Goal: Task Accomplishment & Management: Manage account settings

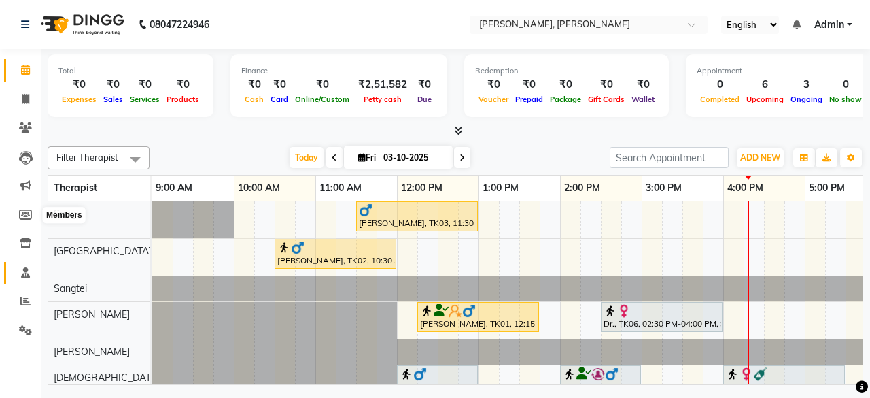
scroll to position [0, 172]
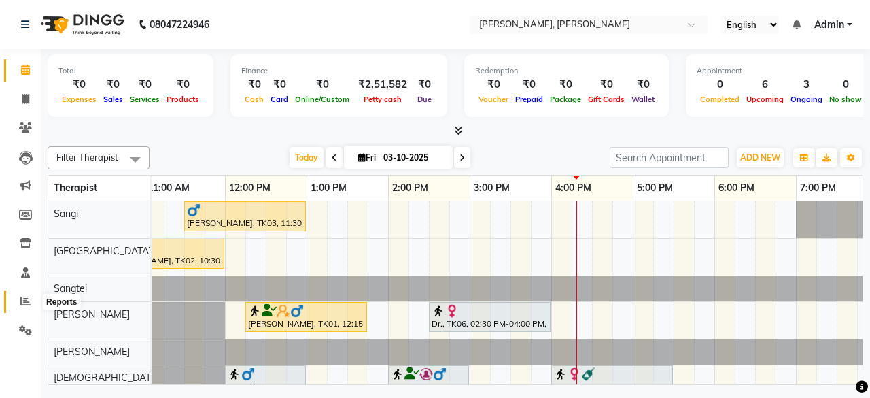
click at [24, 300] on icon at bounding box center [25, 301] width 10 height 10
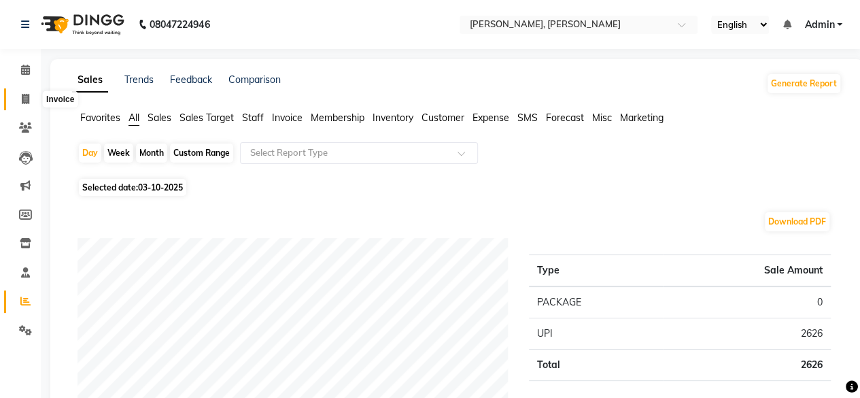
click at [25, 97] on icon at bounding box center [25, 99] width 7 height 10
select select "service"
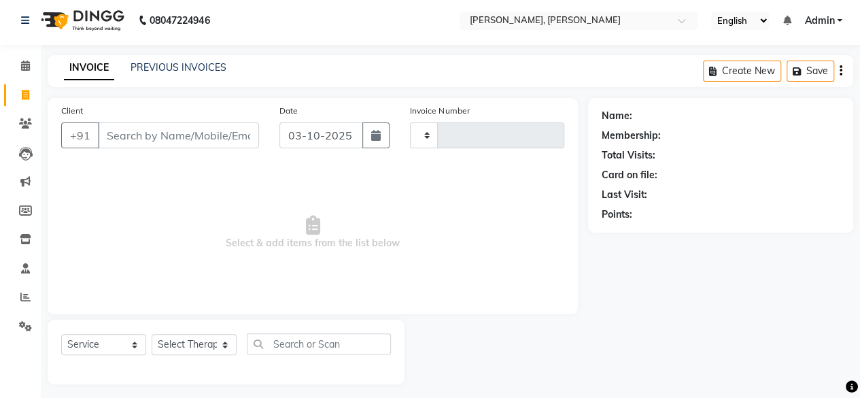
type input "1999"
select select "7301"
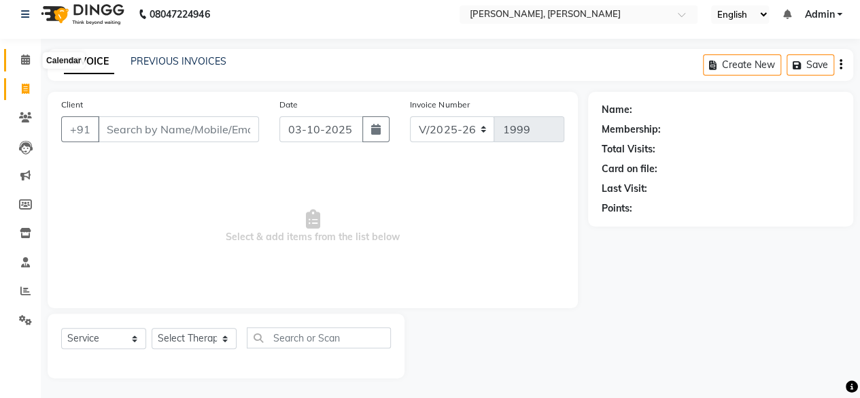
click at [34, 58] on span at bounding box center [26, 60] width 24 height 16
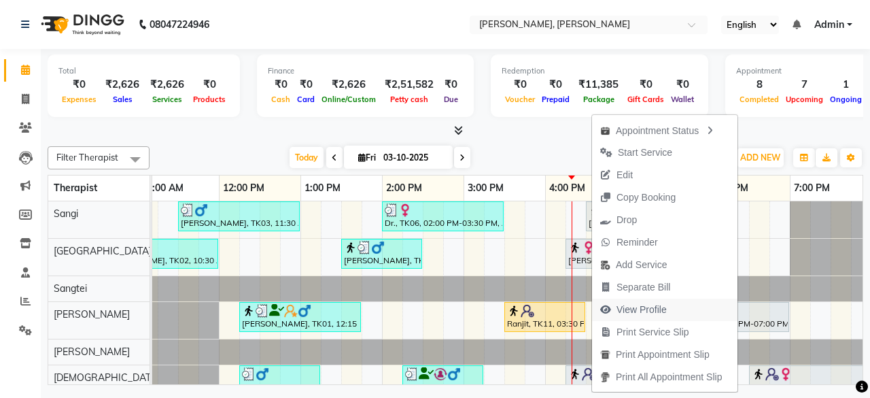
click at [656, 310] on span "View Profile" at bounding box center [642, 310] width 50 height 14
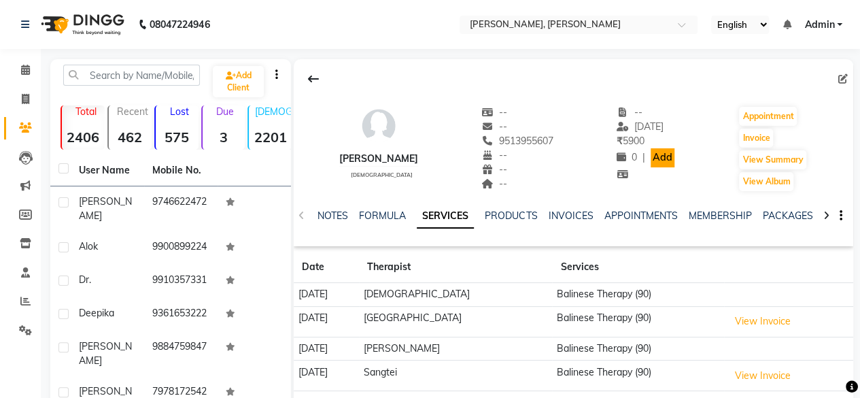
click at [651, 157] on link "Add" at bounding box center [663, 157] width 24 height 19
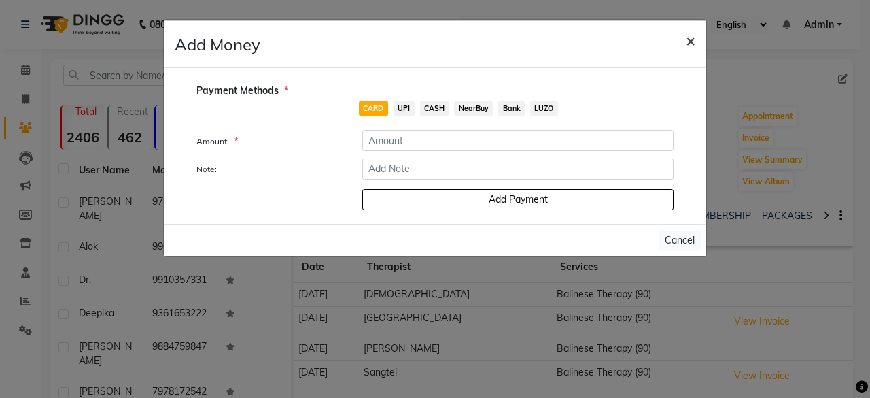
click at [688, 37] on span "×" at bounding box center [691, 40] width 10 height 20
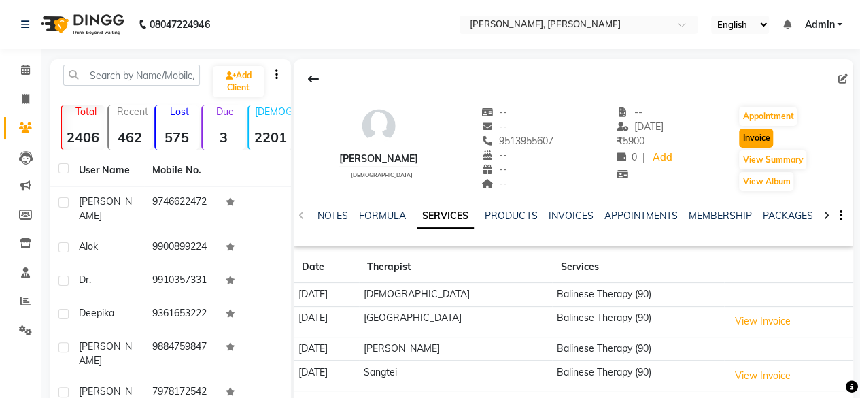
click at [762, 142] on button "Invoice" at bounding box center [756, 138] width 34 height 19
select select "service"
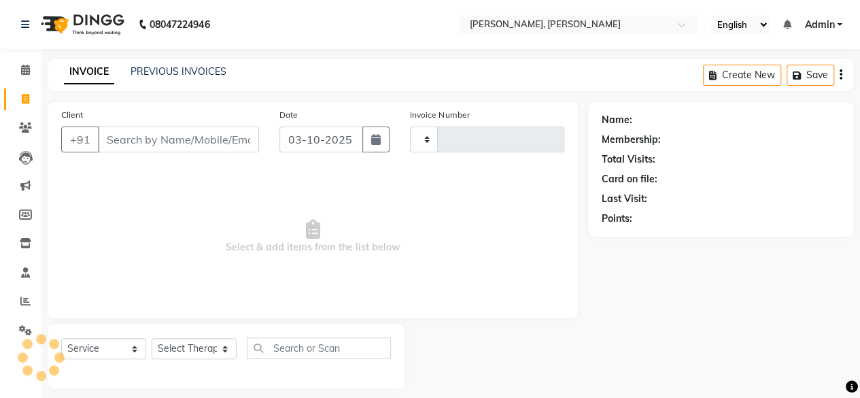
scroll to position [10, 0]
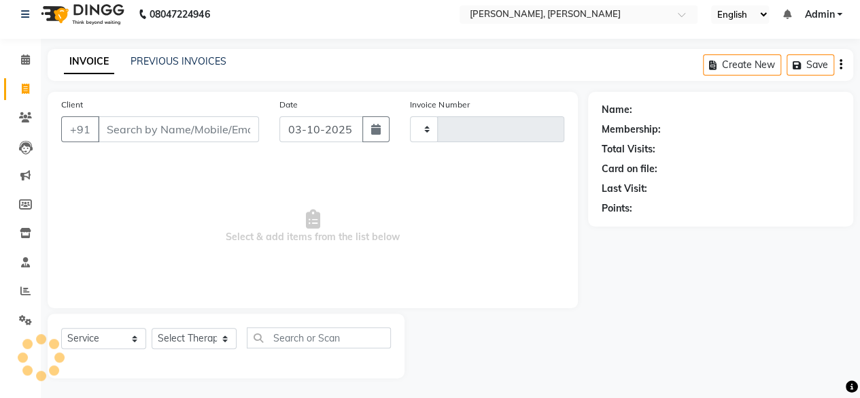
type input "1999"
select select "7301"
type input "9513955607"
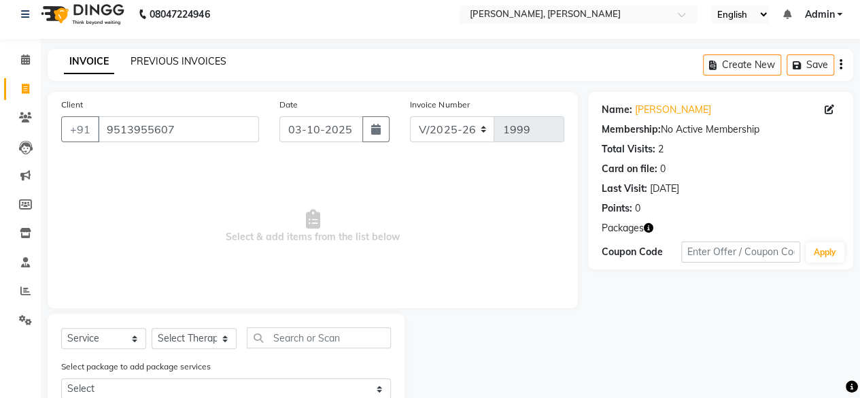
click at [171, 63] on link "PREVIOUS INVOICES" at bounding box center [179, 61] width 96 height 12
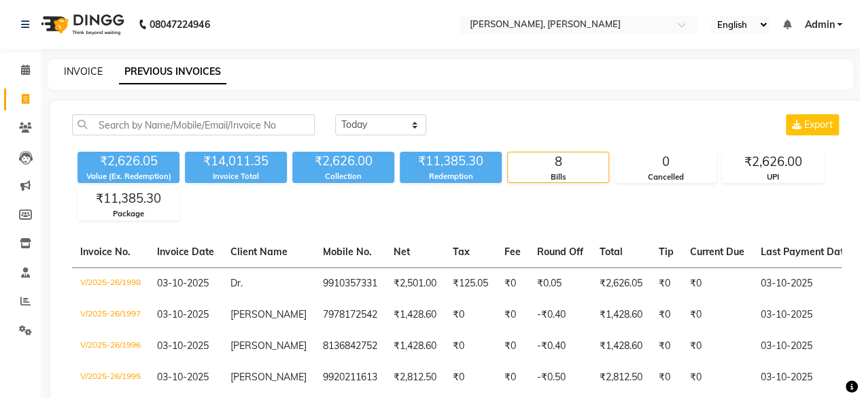
click at [97, 72] on link "INVOICE" at bounding box center [83, 71] width 39 height 12
select select "7301"
select select "service"
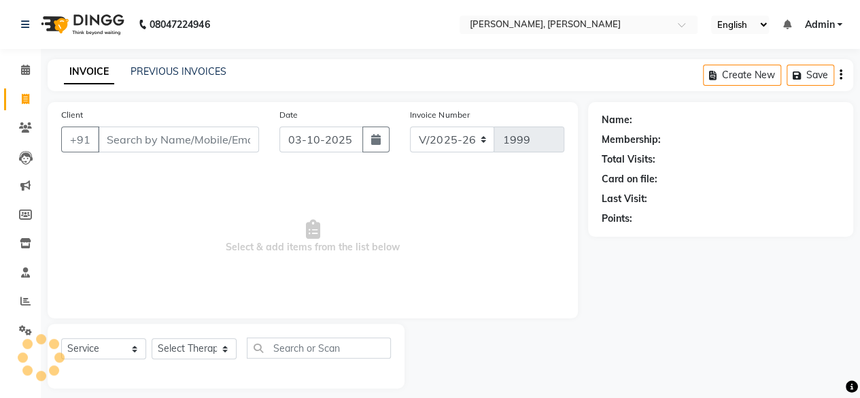
scroll to position [10, 0]
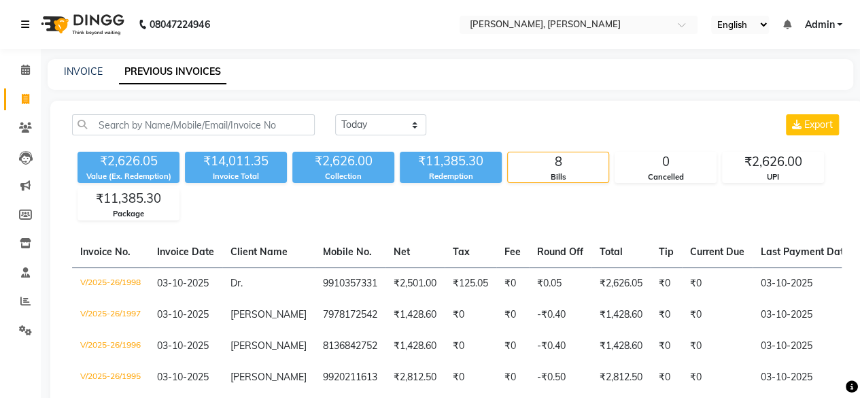
select select "7301"
select select "service"
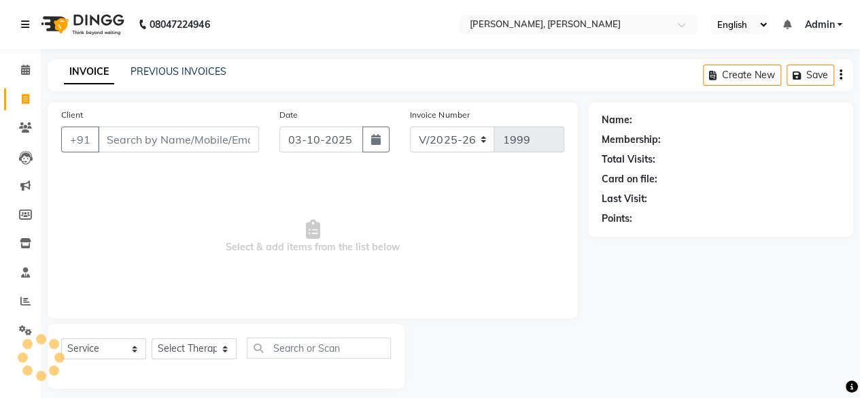
scroll to position [10, 0]
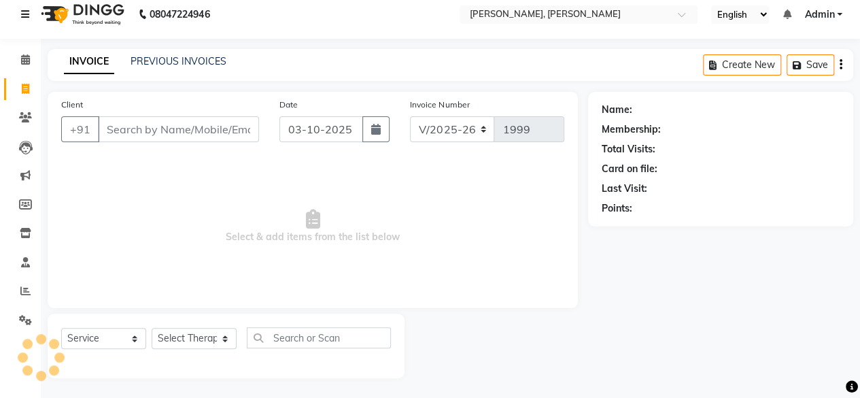
type input "9513955607"
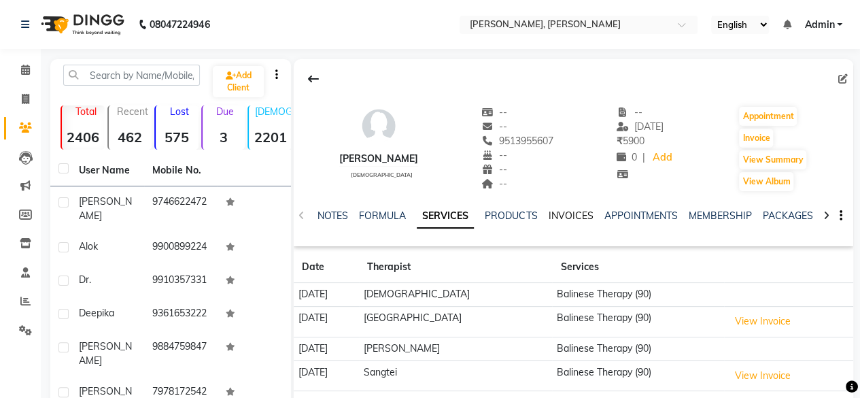
click at [567, 216] on link "INVOICES" at bounding box center [570, 215] width 45 height 12
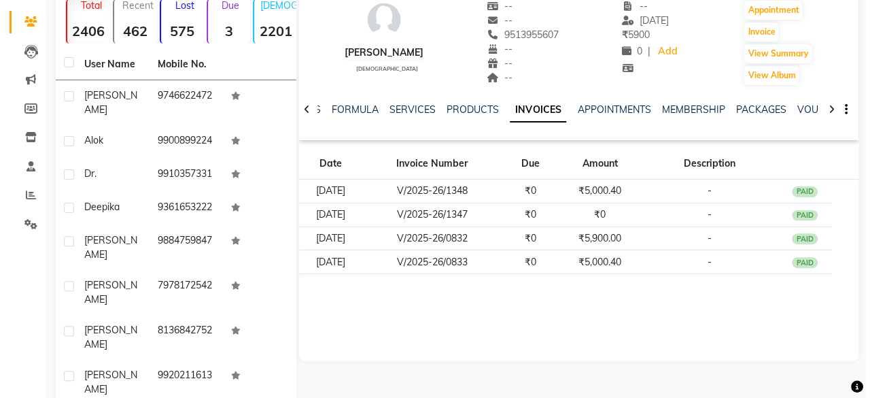
scroll to position [107, 0]
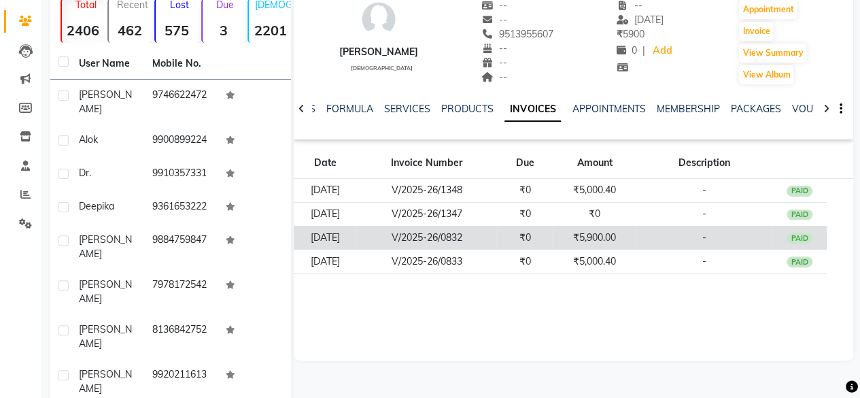
click at [596, 239] on td "₹5,900.00" at bounding box center [594, 238] width 83 height 24
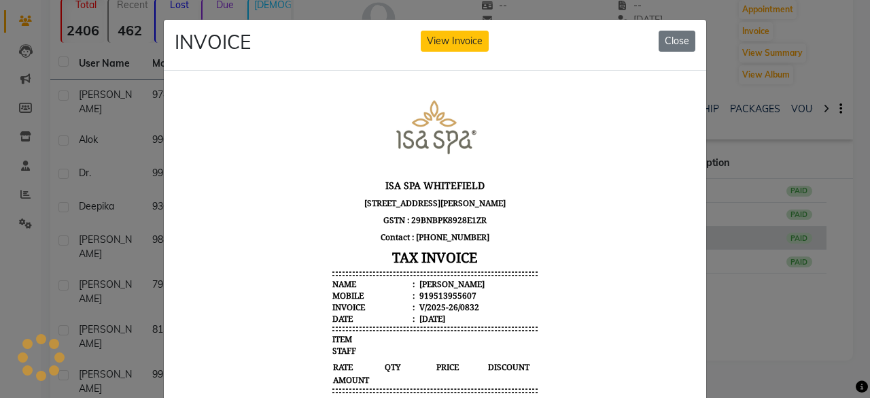
scroll to position [0, 0]
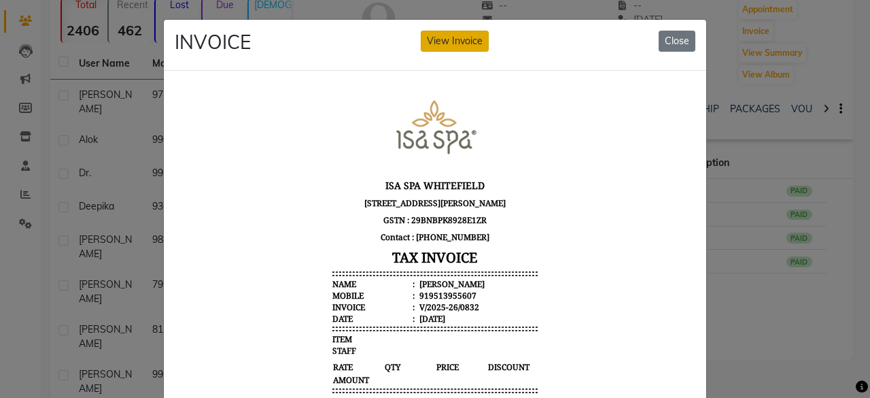
click at [437, 44] on button "View Invoice" at bounding box center [455, 41] width 68 height 21
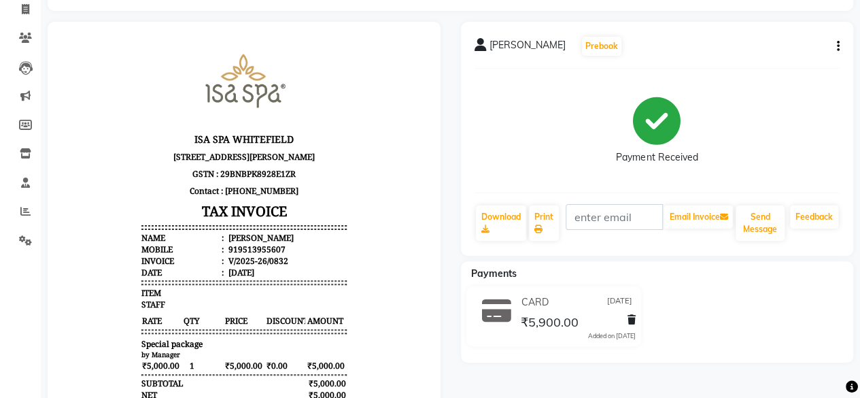
scroll to position [67, 0]
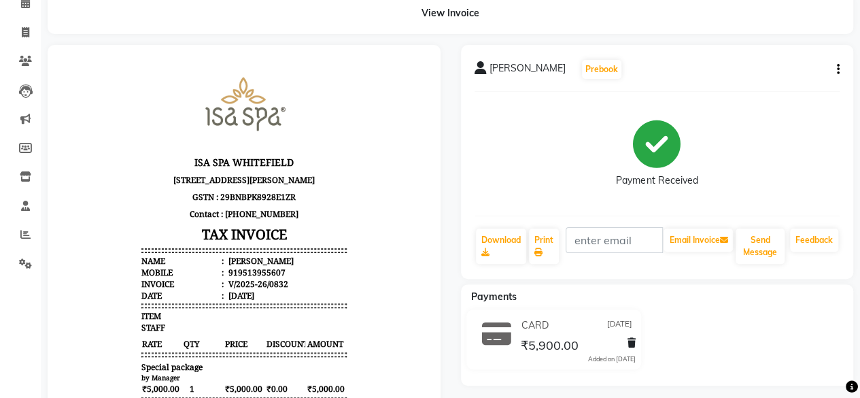
click at [837, 69] on icon "button" at bounding box center [838, 69] width 3 height 1
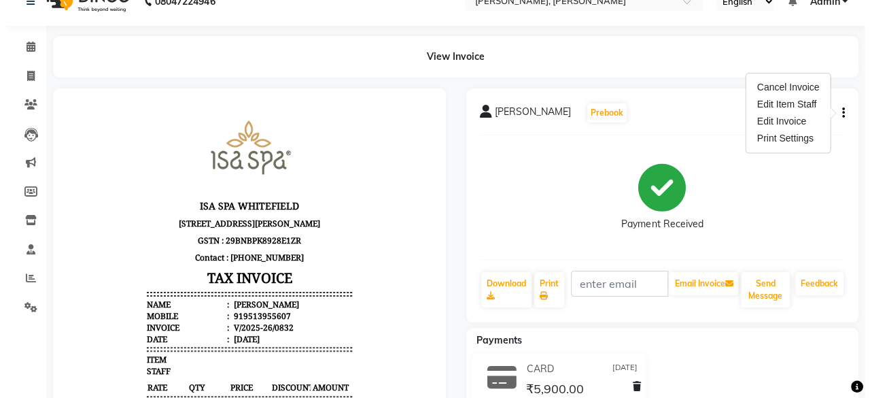
scroll to position [0, 0]
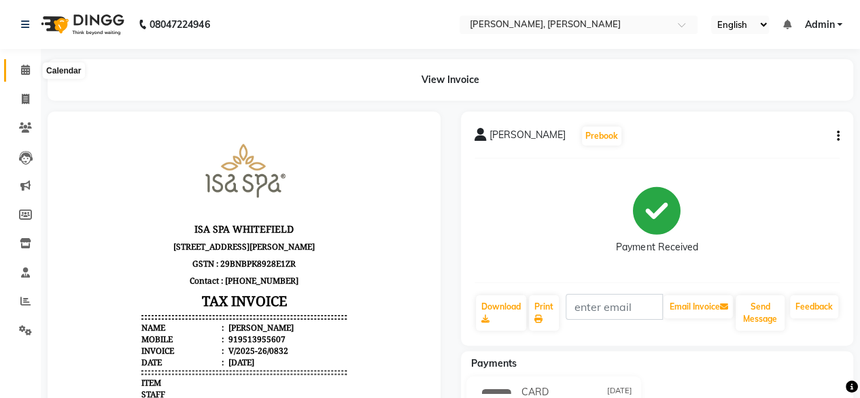
click at [31, 67] on span at bounding box center [26, 71] width 24 height 16
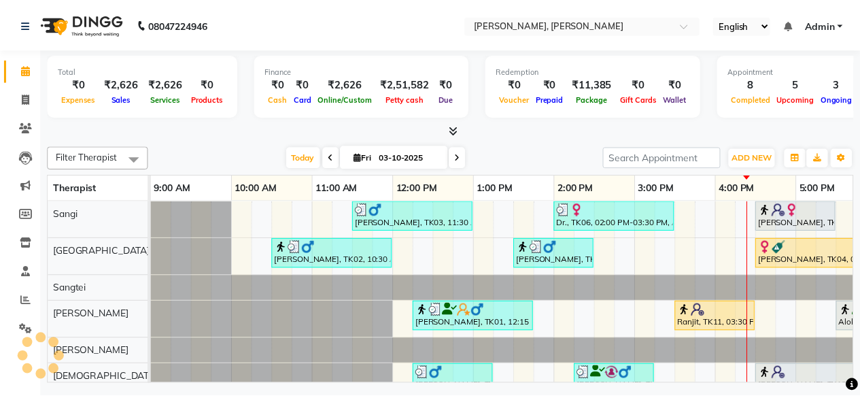
scroll to position [0, 350]
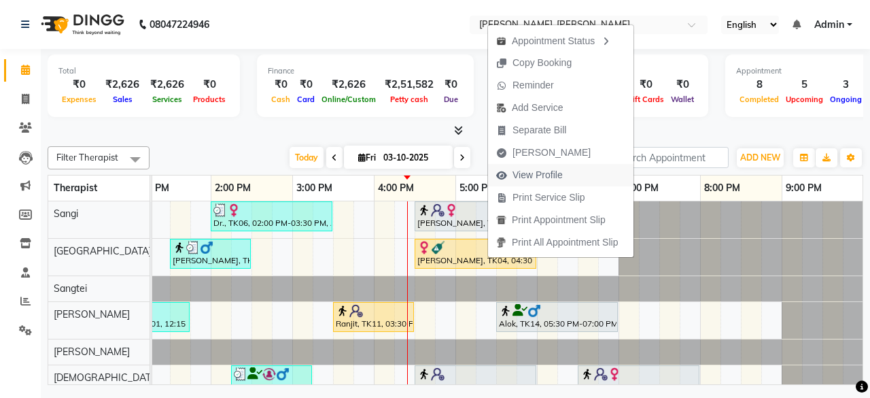
click at [564, 172] on span "View Profile" at bounding box center [529, 175] width 83 height 22
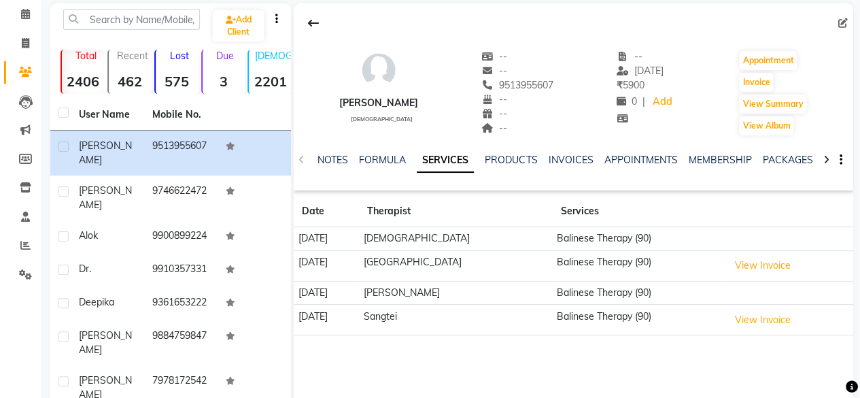
scroll to position [61, 0]
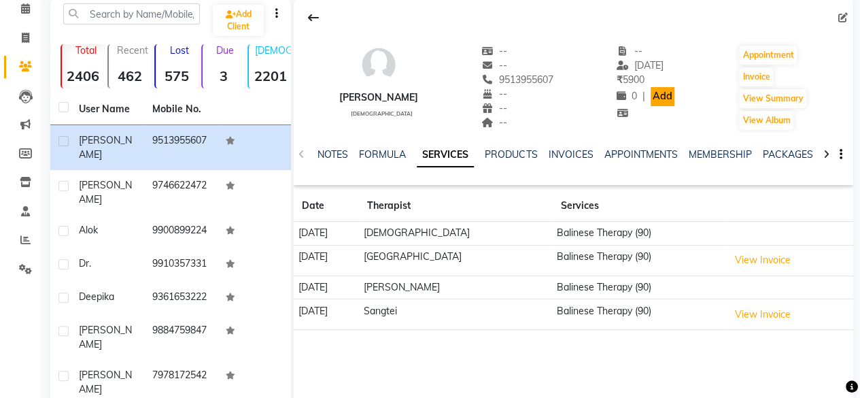
click at [651, 96] on link "Add" at bounding box center [663, 96] width 24 height 19
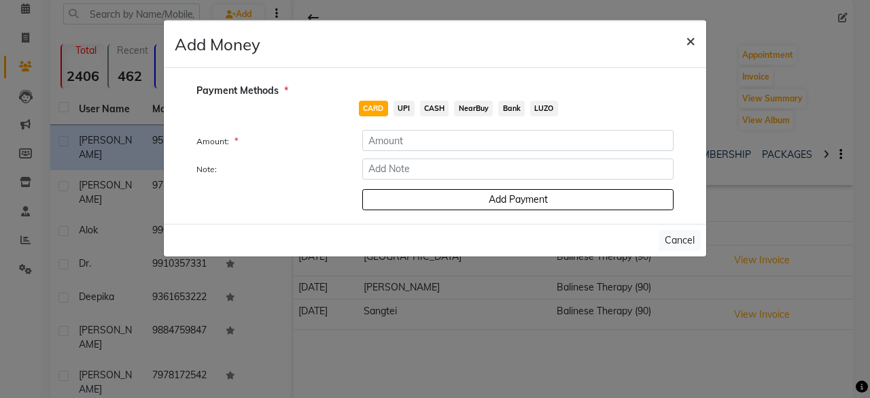
click at [694, 32] on span "×" at bounding box center [691, 40] width 10 height 20
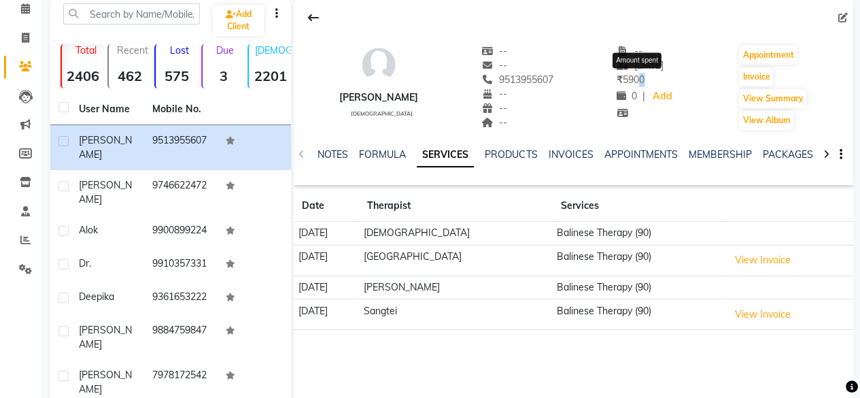
drag, startPoint x: 615, startPoint y: 77, endPoint x: 622, endPoint y: 80, distance: 8.0
click at [622, 80] on span "₹ 5900" at bounding box center [631, 79] width 28 height 12
click at [634, 80] on span "₹ 5900" at bounding box center [631, 79] width 28 height 12
click at [573, 160] on div "INVOICES" at bounding box center [570, 155] width 45 height 14
click at [568, 155] on link "INVOICES" at bounding box center [570, 154] width 45 height 12
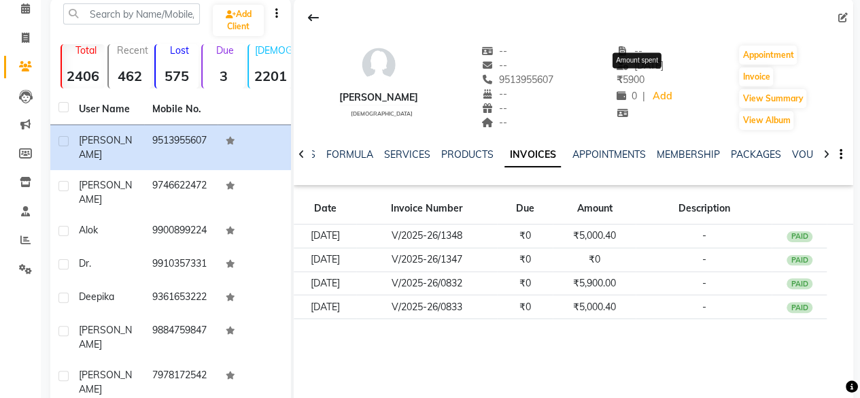
click at [631, 78] on span "₹ 5900" at bounding box center [631, 79] width 28 height 12
drag, startPoint x: 631, startPoint y: 78, endPoint x: 618, endPoint y: 81, distance: 13.2
click at [618, 81] on span "₹ 5900" at bounding box center [631, 79] width 28 height 12
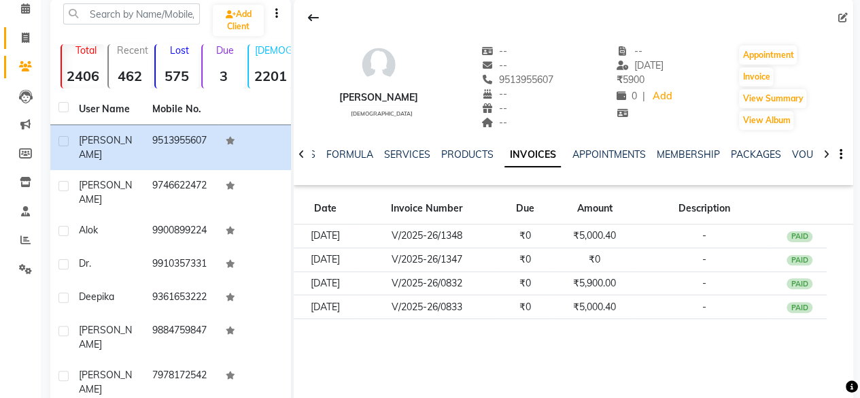
click at [22, 46] on link "Invoice" at bounding box center [20, 38] width 33 height 22
select select "service"
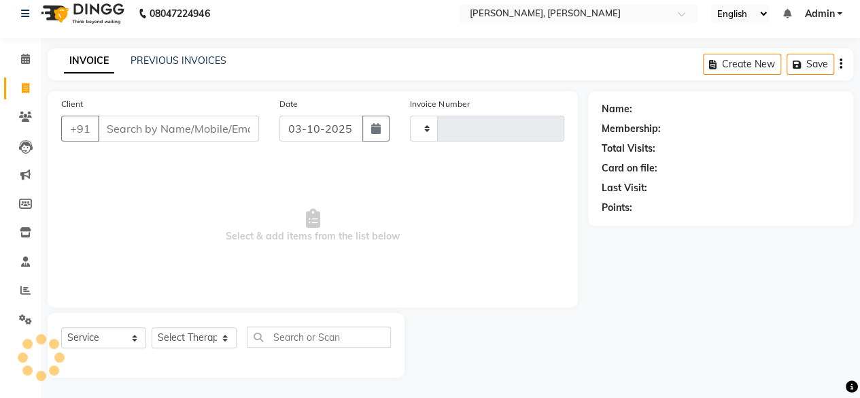
scroll to position [10, 0]
type input "1999"
select select "7301"
click at [165, 126] on input "Client" at bounding box center [178, 129] width 161 height 26
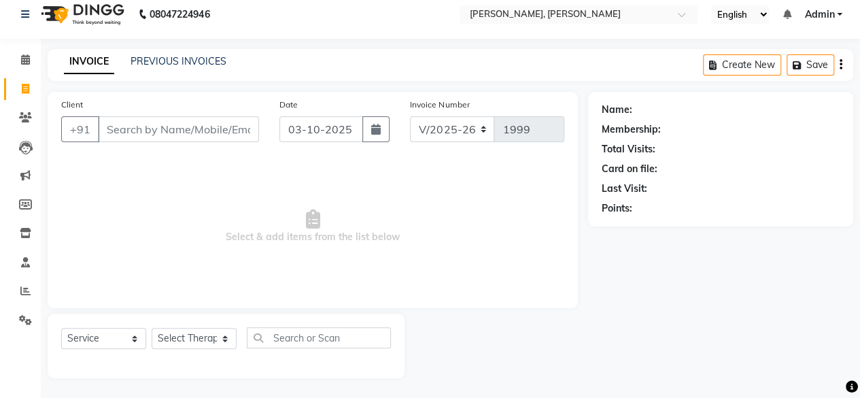
click at [165, 126] on input "Client" at bounding box center [178, 129] width 161 height 26
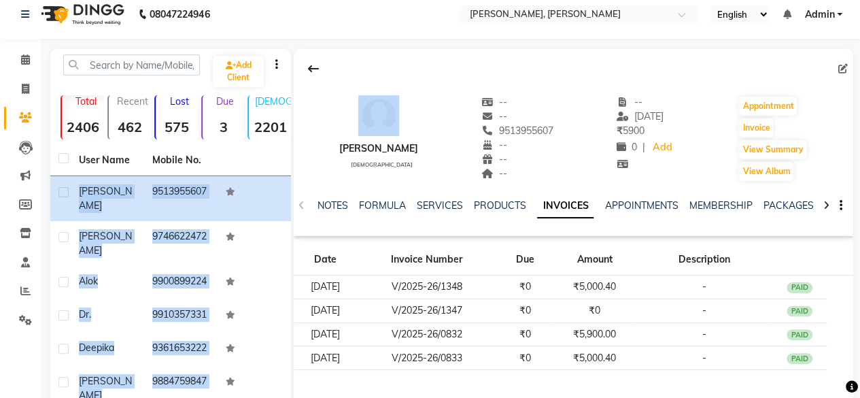
drag, startPoint x: 228, startPoint y: 156, endPoint x: 320, endPoint y: 152, distance: 91.9
click at [320, 152] on div "Add Client Total 2406 Recent 462 Lost 575 Due 3 [DEMOGRAPHIC_DATA] 2201 [DEMOGR…" at bounding box center [451, 330] width 803 height 563
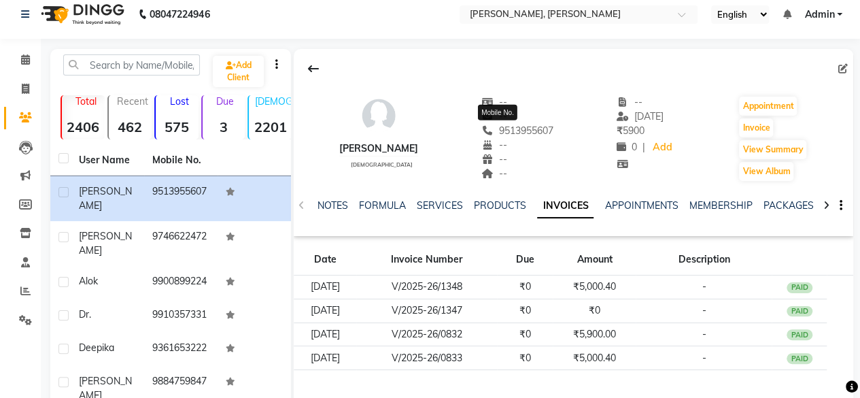
click at [481, 126] on span "9513955607" at bounding box center [517, 130] width 72 height 12
drag, startPoint x: 479, startPoint y: 126, endPoint x: 528, endPoint y: 129, distance: 49.1
click at [528, 129] on span "9513955607" at bounding box center [517, 130] width 72 height 12
copy span "9513955607"
click at [756, 130] on button "Invoice" at bounding box center [756, 127] width 34 height 19
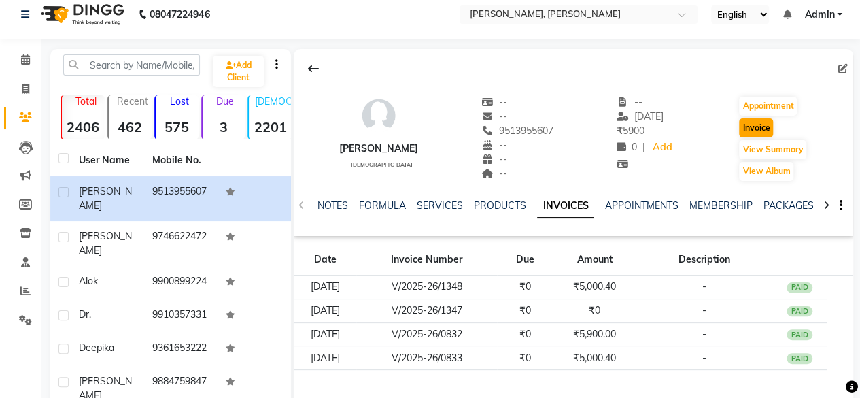
select select "service"
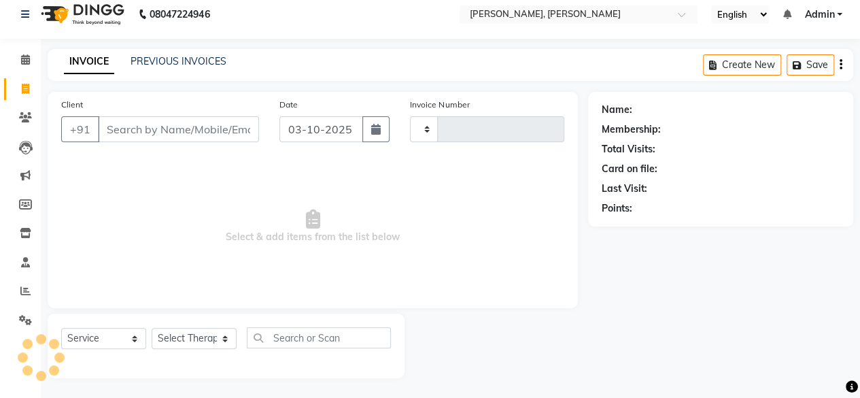
type input "1999"
select select "7301"
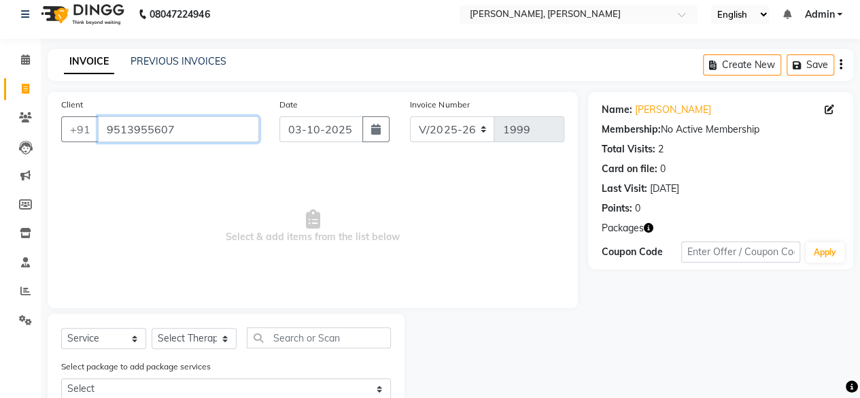
click at [190, 124] on input "9513955607" at bounding box center [178, 129] width 161 height 26
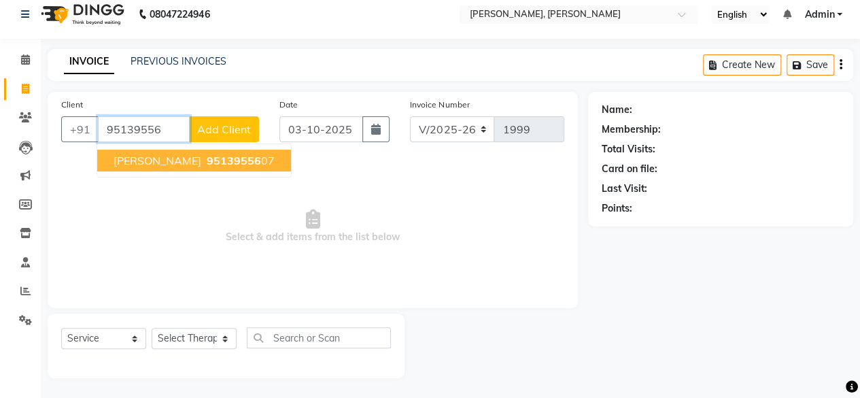
click at [163, 160] on button "[PERSON_NAME] 95139556 07" at bounding box center [194, 161] width 194 height 22
type input "9513955607"
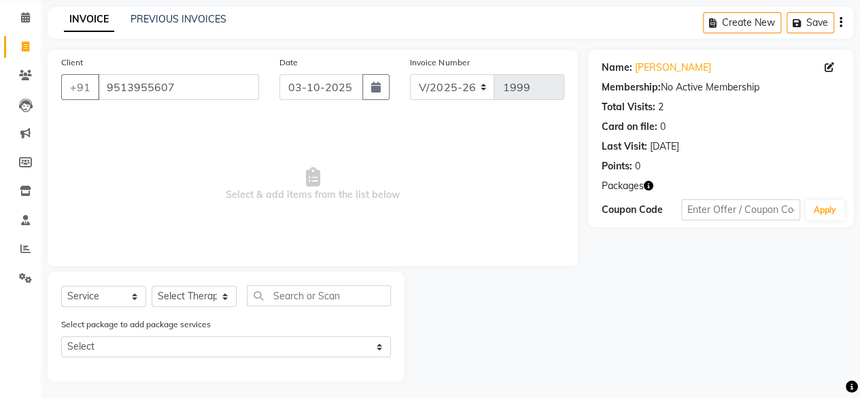
scroll to position [56, 0]
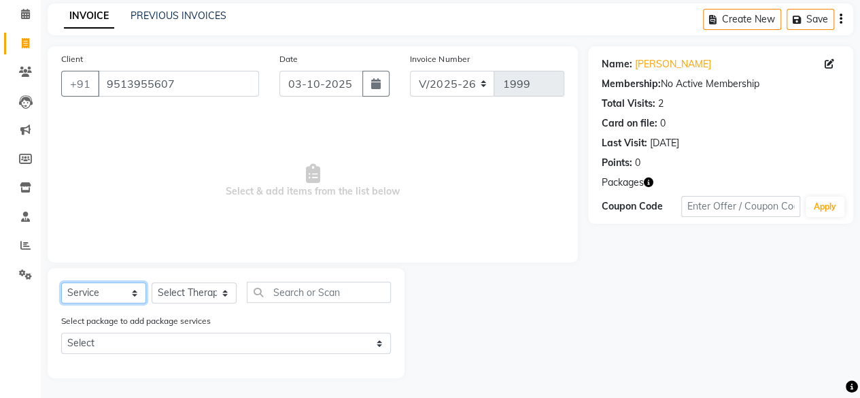
click at [116, 296] on select "Select Service Product Membership Package Voucher Prepaid Gift Card" at bounding box center [103, 292] width 85 height 21
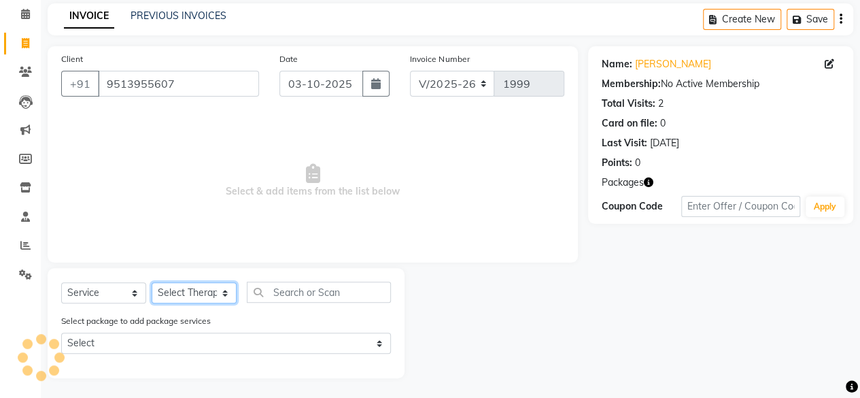
click at [205, 287] on select "Select Therapist Admin Area Manager Cicilia [PERSON_NAME] Gospel Manager No Sho…" at bounding box center [194, 292] width 85 height 21
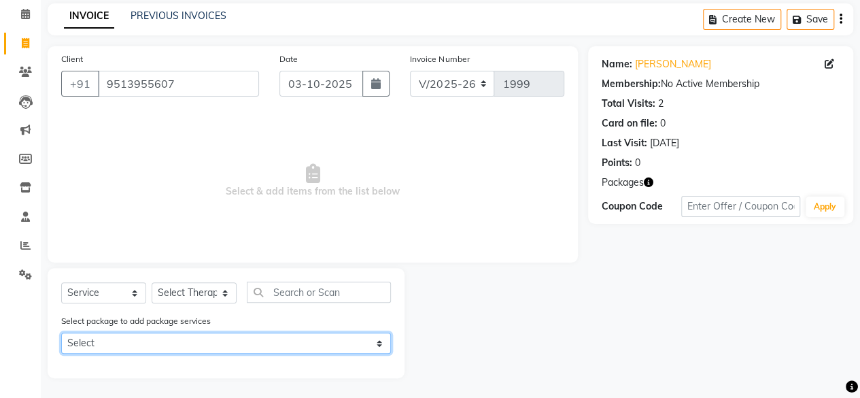
click at [155, 352] on select "Select Special package" at bounding box center [226, 343] width 330 height 21
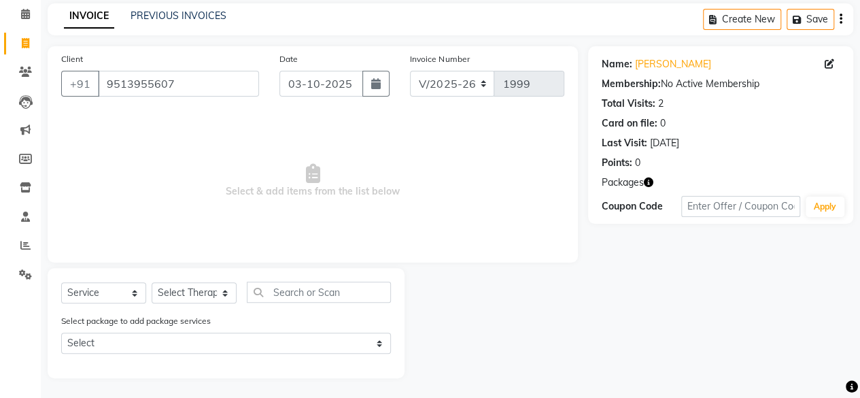
click at [126, 315] on label "Select package to add package services" at bounding box center [136, 321] width 150 height 12
click at [26, 18] on icon at bounding box center [25, 14] width 9 height 10
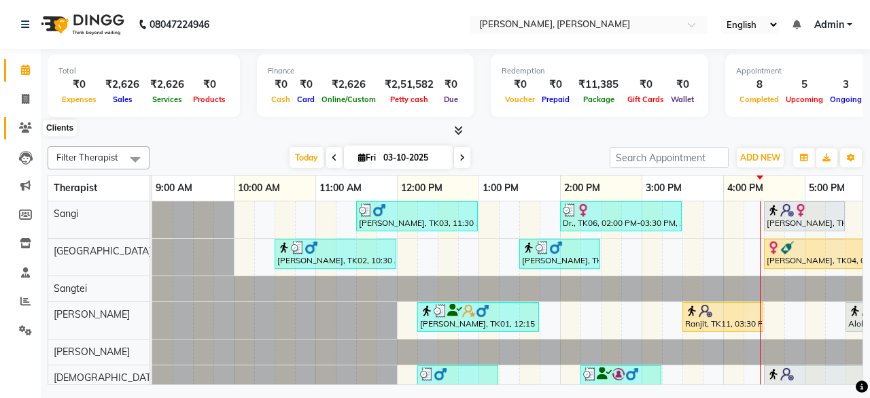
click at [20, 133] on icon at bounding box center [25, 127] width 13 height 10
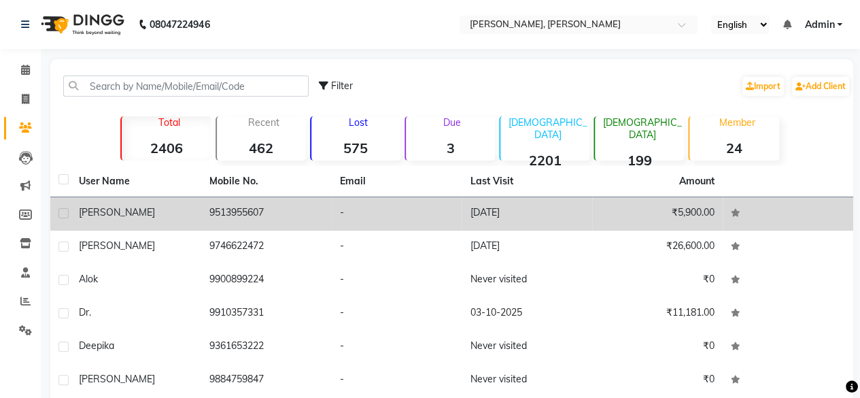
click at [165, 214] on div "[PERSON_NAME]" at bounding box center [136, 212] width 114 height 14
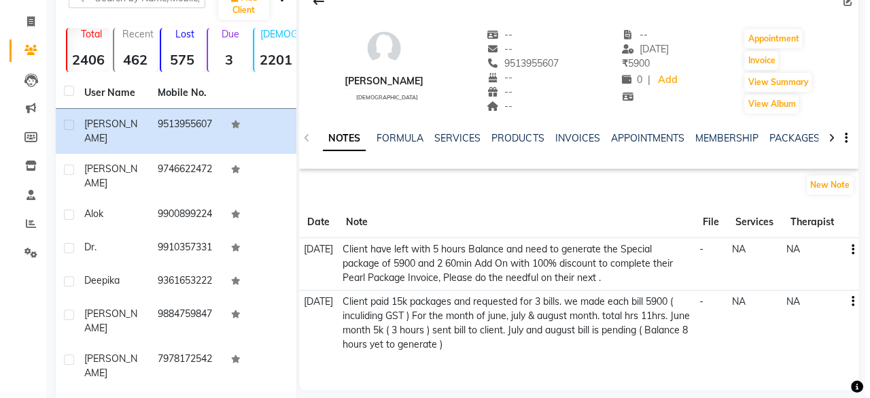
scroll to position [79, 0]
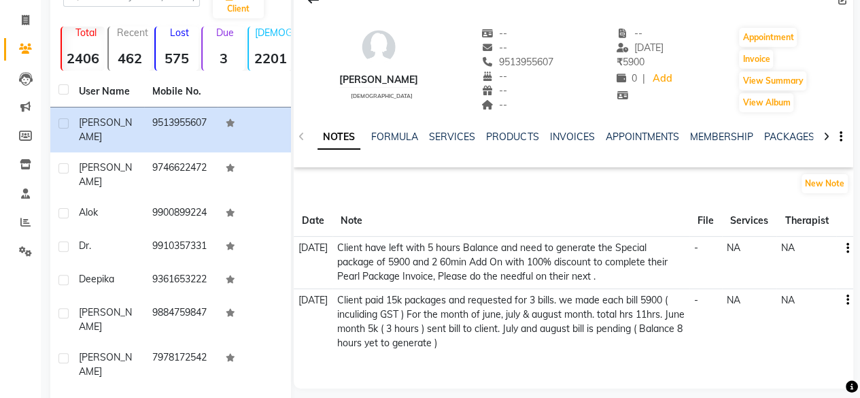
click at [826, 138] on icon at bounding box center [826, 137] width 6 height 10
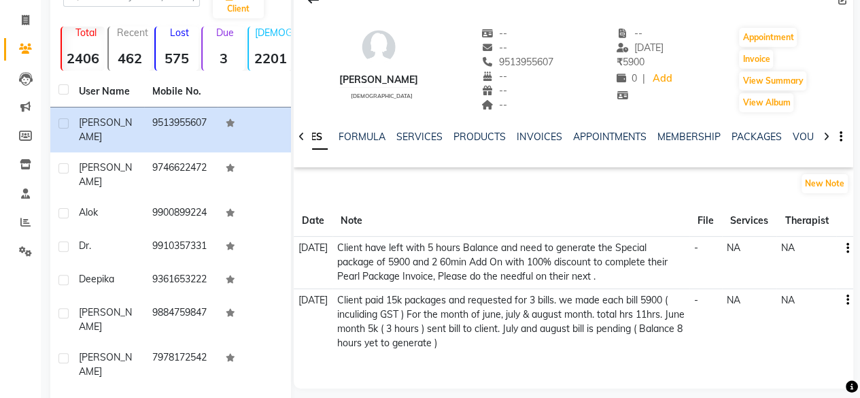
click at [826, 138] on icon at bounding box center [826, 137] width 6 height 10
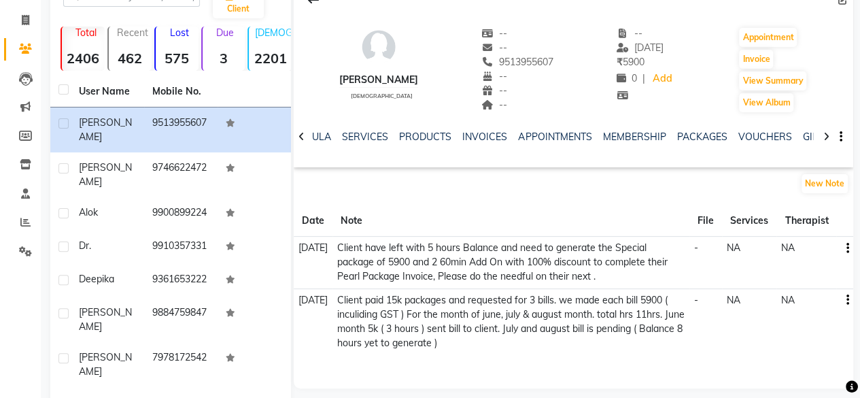
click at [826, 138] on icon at bounding box center [826, 137] width 6 height 10
click at [825, 138] on icon at bounding box center [826, 137] width 6 height 10
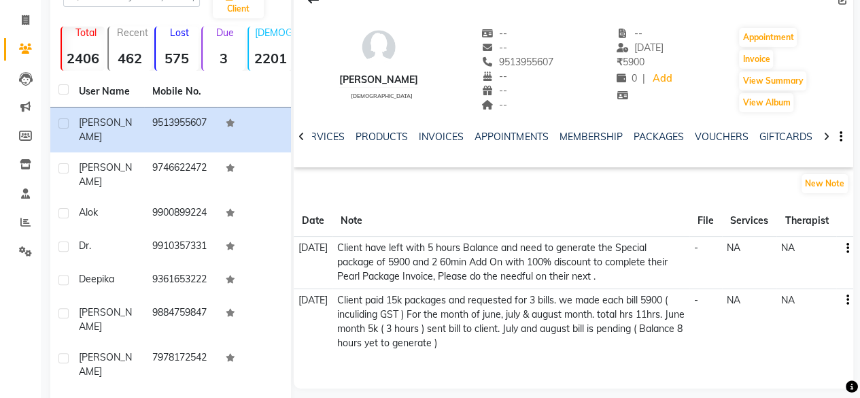
click at [825, 138] on icon at bounding box center [826, 137] width 6 height 10
click at [825, 138] on div "NOTES FORMULA SERVICES PRODUCTS INVOICES APPOINTMENTS MEMBERSHIP PACKAGES VOUCH…" at bounding box center [574, 137] width 560 height 47
drag, startPoint x: 825, startPoint y: 138, endPoint x: 394, endPoint y: 139, distance: 430.4
click at [397, 139] on div "NOTES FORMULA SERVICES PRODUCTS INVOICES APPOINTMENTS MEMBERSHIP PACKAGES VOUCH…" at bounding box center [574, 137] width 560 height 47
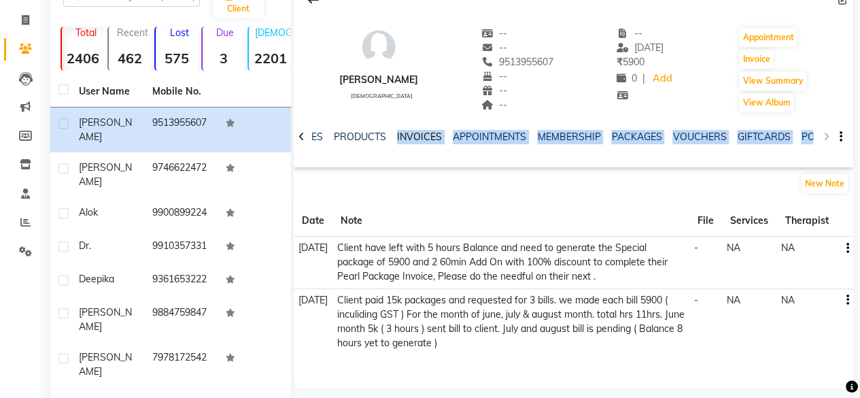
click at [397, 139] on link "INVOICES" at bounding box center [419, 137] width 45 height 12
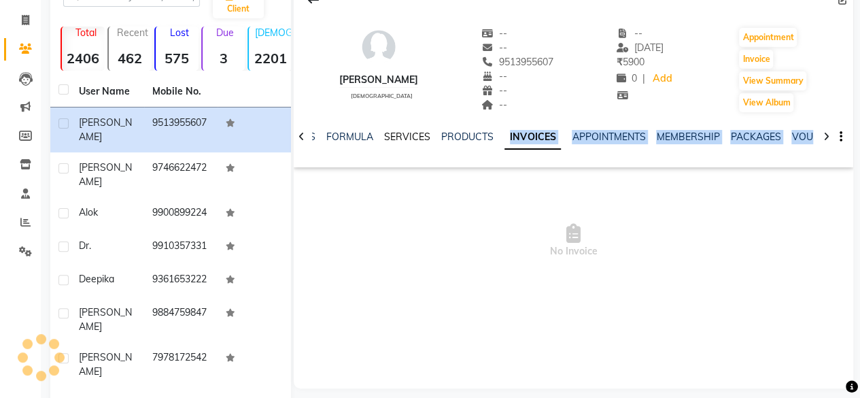
click at [392, 139] on ul "NOTES FORMULA SERVICES PRODUCTS INVOICES APPOINTMENTS MEMBERSHIP PACKAGES VOUCH…" at bounding box center [716, 137] width 863 height 14
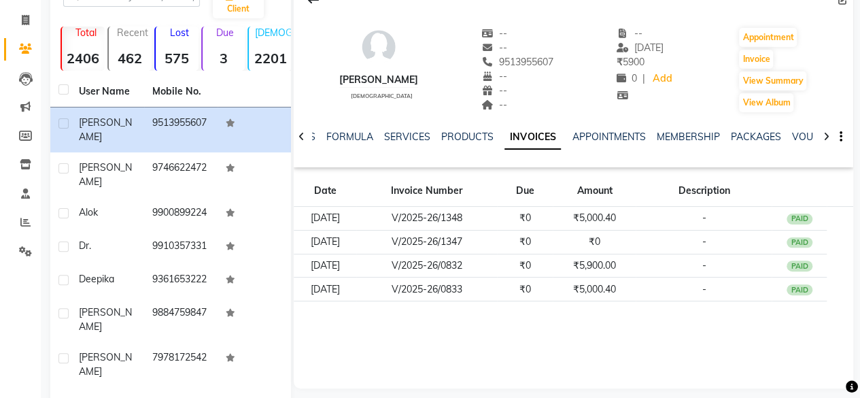
click at [520, 151] on div "NOTES FORMULA SERVICES PRODUCTS INVOICES APPOINTMENTS MEMBERSHIP PACKAGES VOUCH…" at bounding box center [557, 142] width 479 height 25
click at [302, 133] on icon at bounding box center [302, 137] width 6 height 10
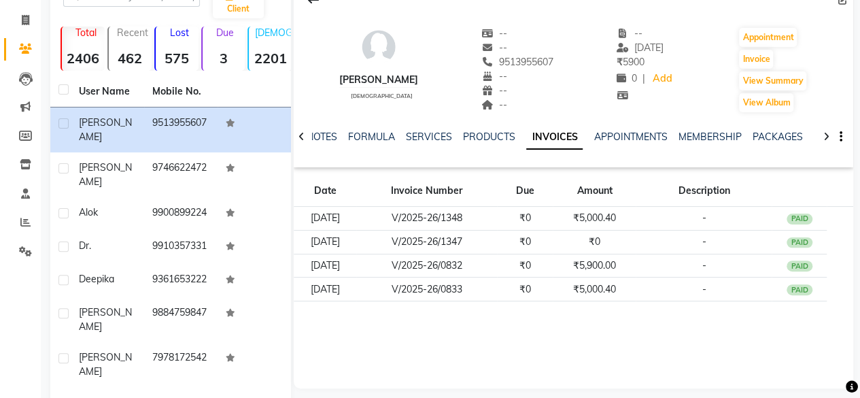
click at [302, 133] on icon at bounding box center [302, 137] width 6 height 10
click at [302, 133] on div "NOTES FORMULA SERVICES PRODUCTS INVOICES APPOINTMENTS MEMBERSHIP PACKAGES VOUCH…" at bounding box center [574, 137] width 560 height 47
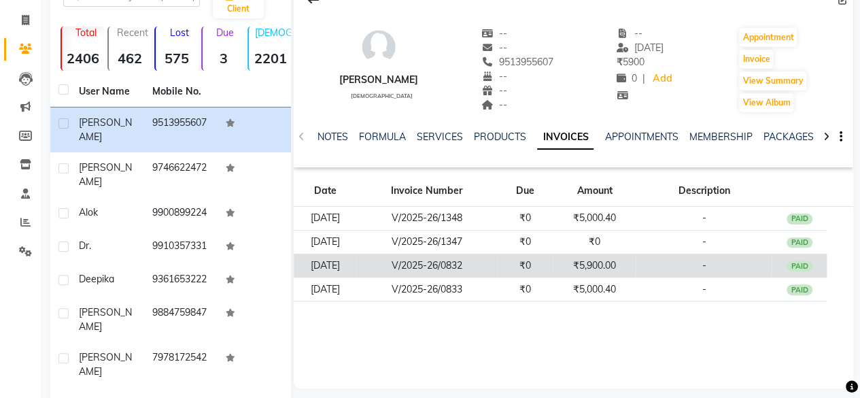
click at [607, 268] on td "₹5,900.00" at bounding box center [594, 266] width 83 height 24
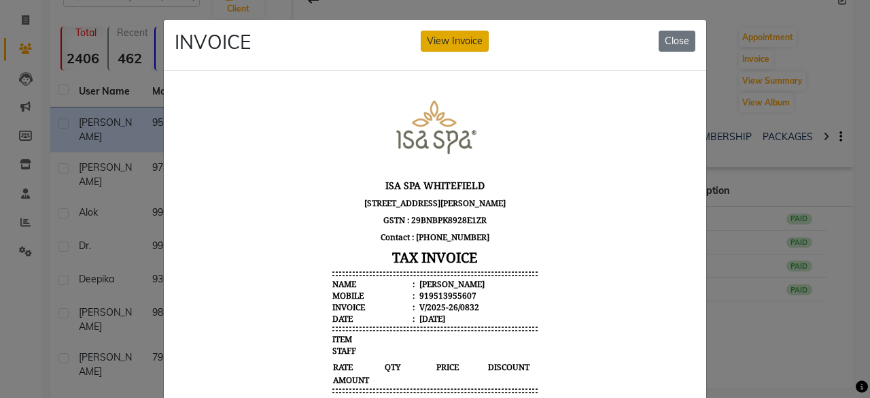
click at [450, 41] on button "View Invoice" at bounding box center [455, 41] width 68 height 21
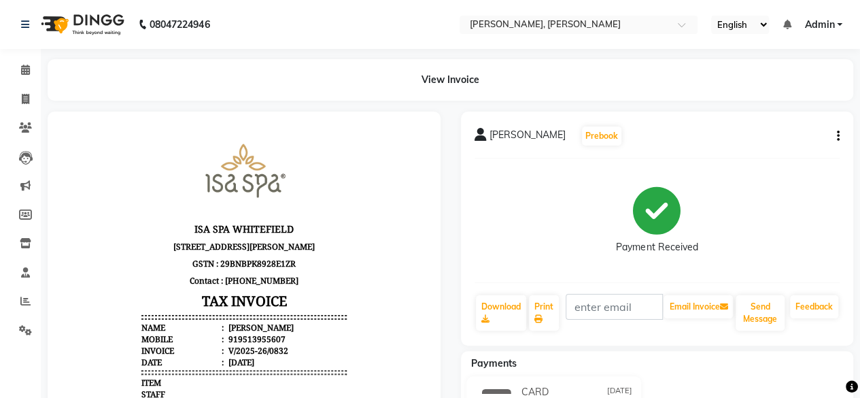
click at [837, 136] on icon "button" at bounding box center [838, 136] width 3 height 1
click at [763, 138] on div "Edit Invoice" at bounding box center [783, 144] width 68 height 17
select select "service"
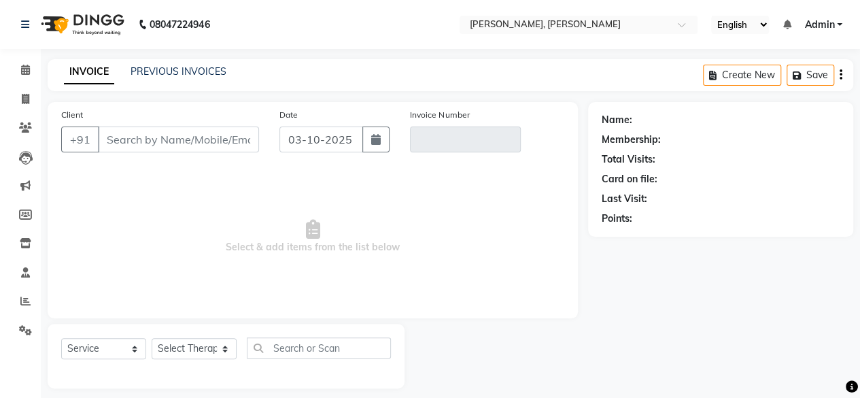
scroll to position [10, 0]
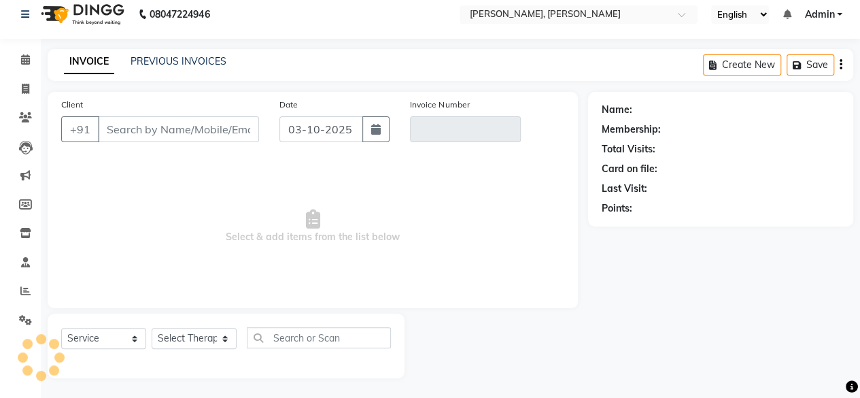
type input "9513955607"
type input "V/2025-26/0832"
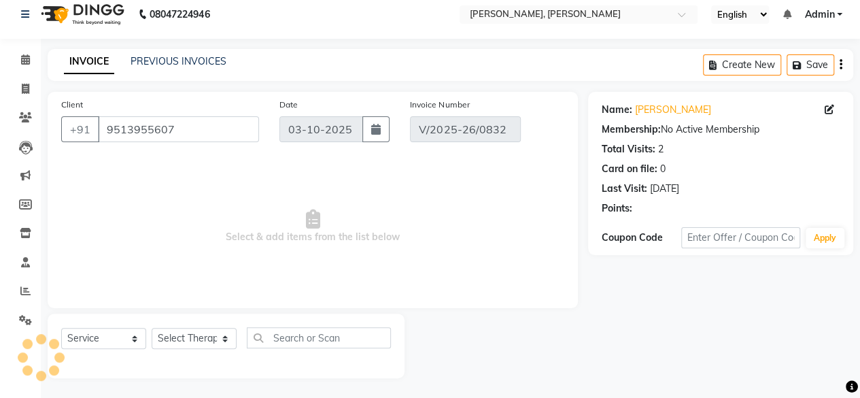
type input "[DATE]"
select select "select"
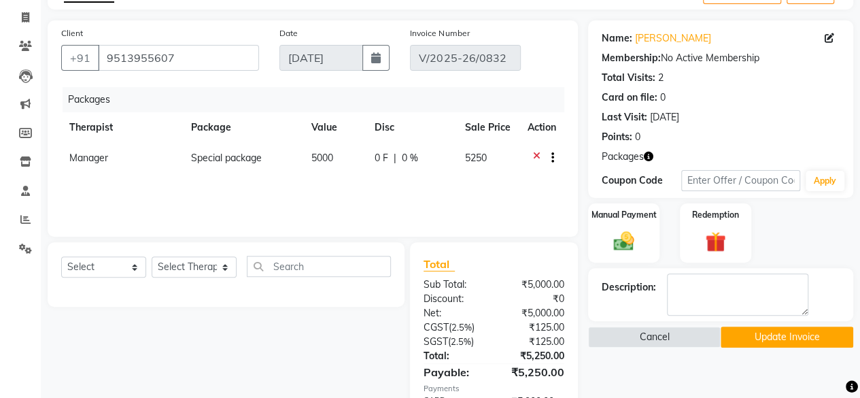
scroll to position [170, 0]
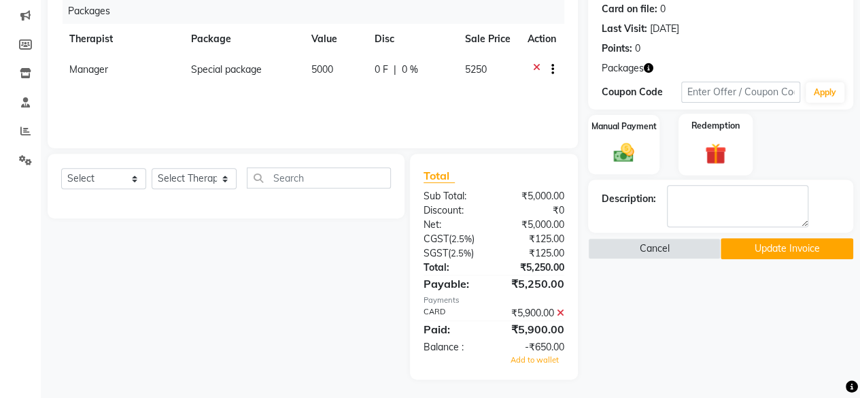
click at [724, 149] on img at bounding box center [715, 154] width 35 height 27
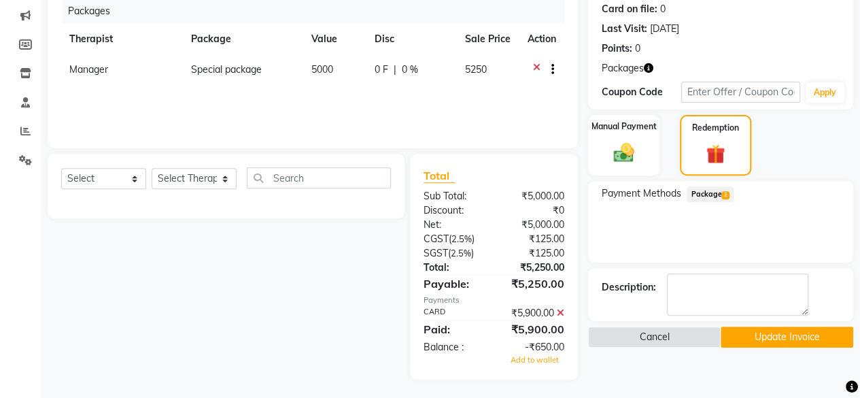
click at [709, 192] on span "Package 2" at bounding box center [710, 194] width 47 height 16
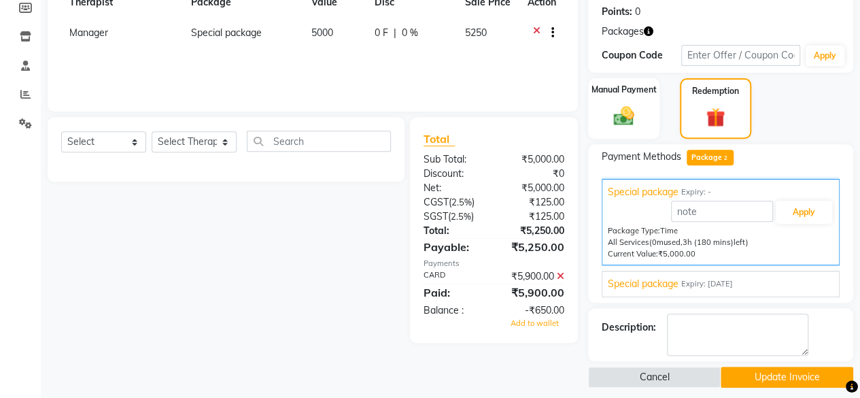
scroll to position [215, 0]
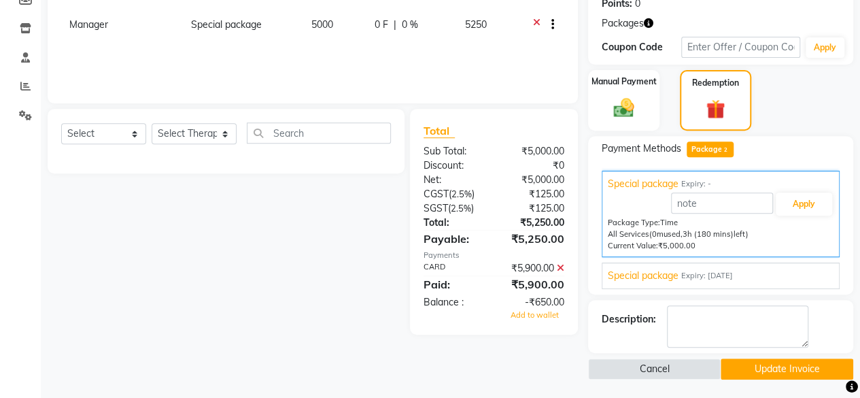
click at [733, 272] on span "Expiry: [DATE]" at bounding box center [707, 276] width 52 height 12
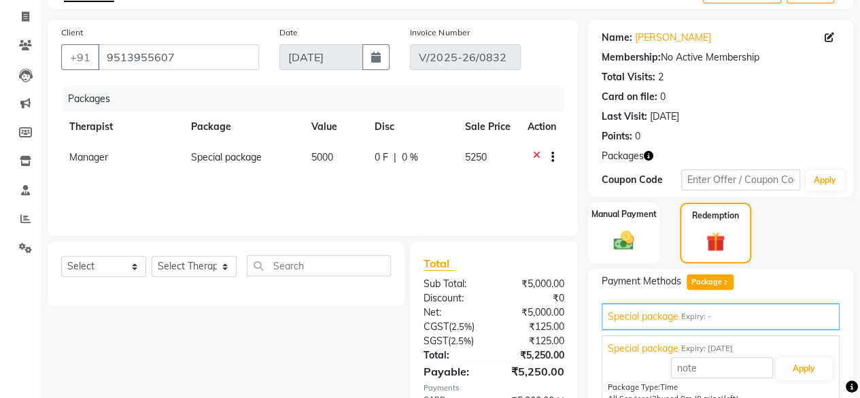
scroll to position [83, 0]
click at [20, 12] on span at bounding box center [26, 17] width 24 height 16
select select "service"
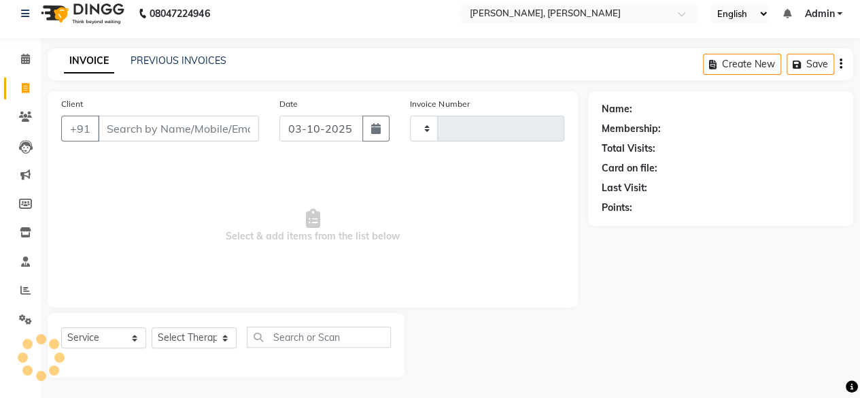
scroll to position [10, 0]
select select "7301"
type input "1999"
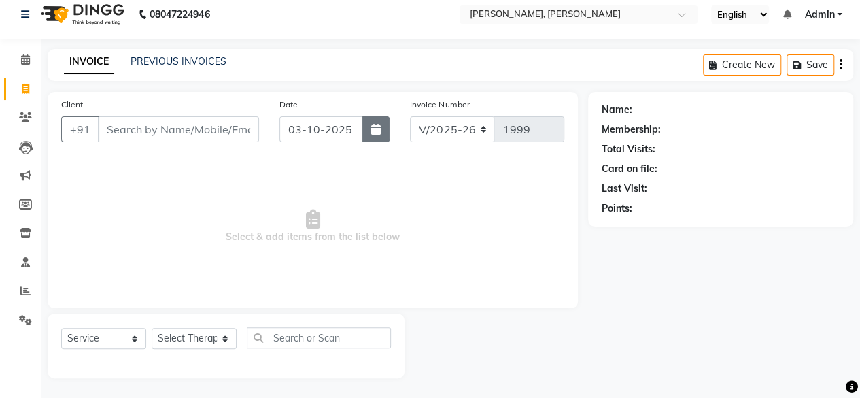
click at [376, 126] on icon "button" at bounding box center [376, 129] width 10 height 11
select select "10"
select select "2025"
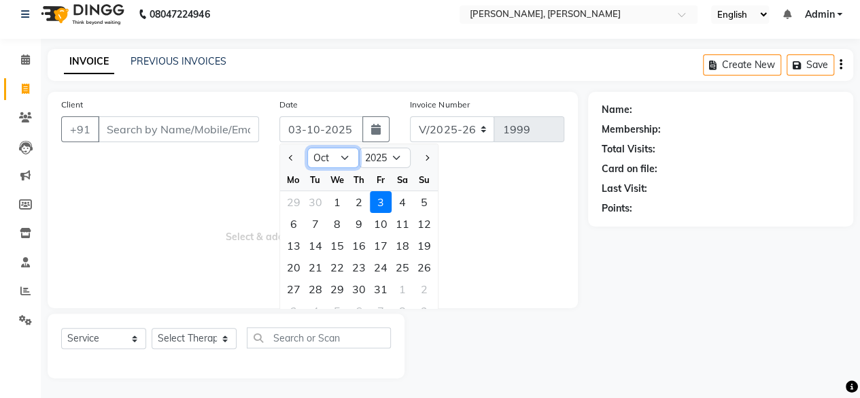
click at [345, 153] on select "Jan Feb Mar Apr May Jun [DATE] Aug Sep Oct Nov Dec" at bounding box center [333, 158] width 52 height 20
select select "9"
click at [307, 148] on select "Jan Feb Mar Apr May Jun [DATE] Aug Sep Oct Nov Dec" at bounding box center [333, 158] width 52 height 20
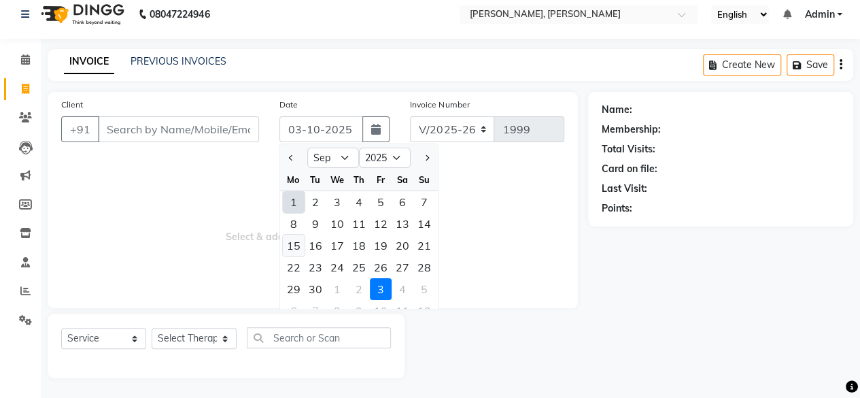
click at [296, 241] on div "15" at bounding box center [294, 246] width 22 height 22
type input "[DATE]"
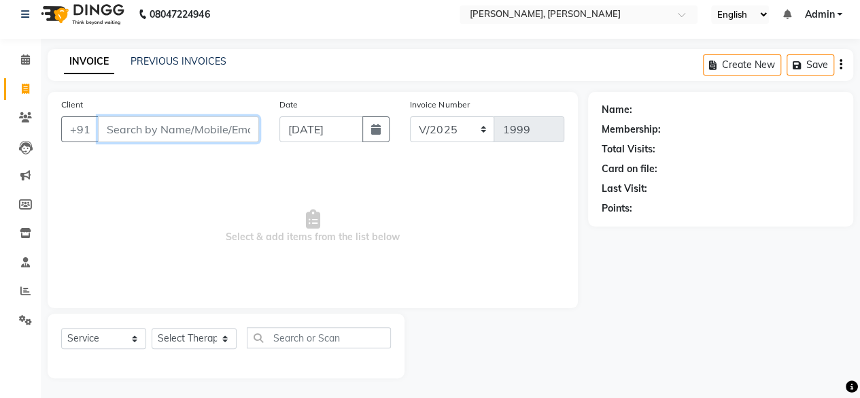
click at [190, 132] on input "Client" at bounding box center [178, 129] width 161 height 26
paste input "9513955607"
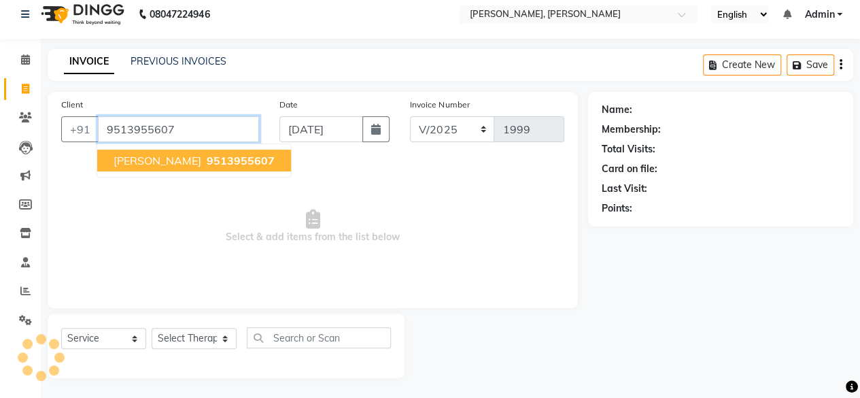
type input "9513955607"
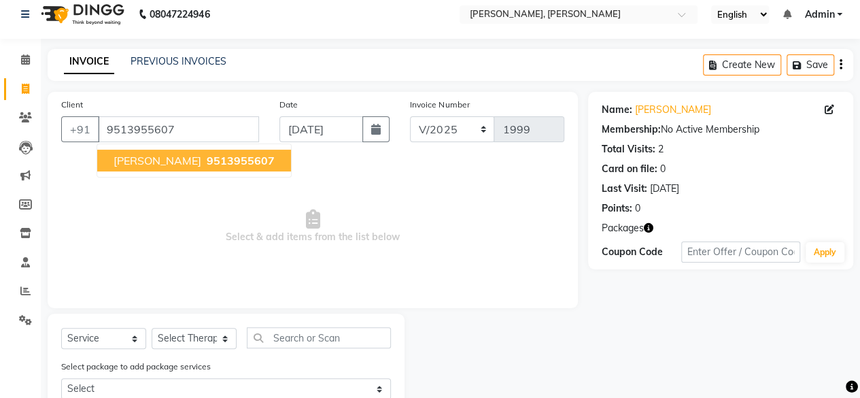
click at [207, 156] on span "9513955607" at bounding box center [241, 161] width 68 height 14
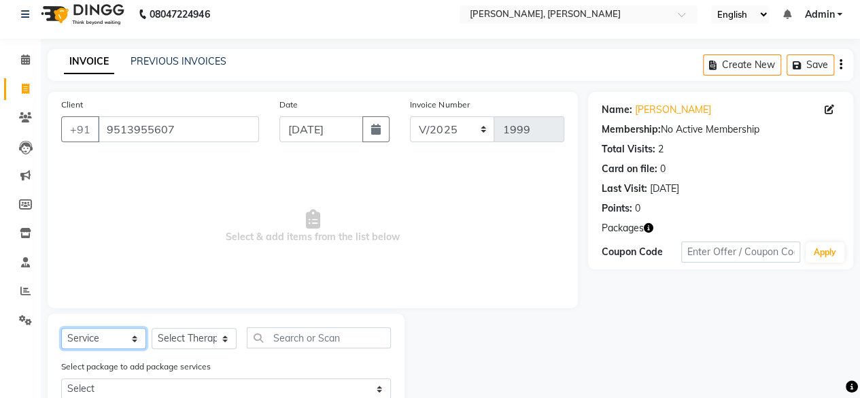
click at [106, 340] on select "Select Service Product Membership Package Voucher Prepaid Gift Card" at bounding box center [103, 338] width 85 height 21
select select "package"
click at [61, 328] on select "Select Service Product Membership Package Voucher Prepaid Gift Card" at bounding box center [103, 338] width 85 height 21
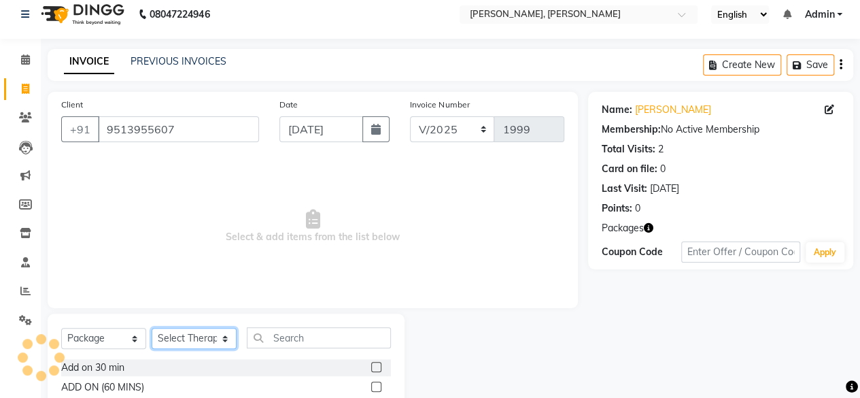
click at [190, 345] on select "Select Therapist Admin Area Manager Cicilia [PERSON_NAME] Gospel Manager No Sho…" at bounding box center [194, 338] width 85 height 21
click at [199, 339] on select "Select Therapist Admin Area Manager Cicilia [PERSON_NAME] Gospel Manager No Sho…" at bounding box center [194, 338] width 85 height 21
select select "87381"
click at [152, 328] on select "Select Therapist Admin Area Manager Cicilia [PERSON_NAME] Gospel Manager No Sho…" at bounding box center [194, 338] width 85 height 21
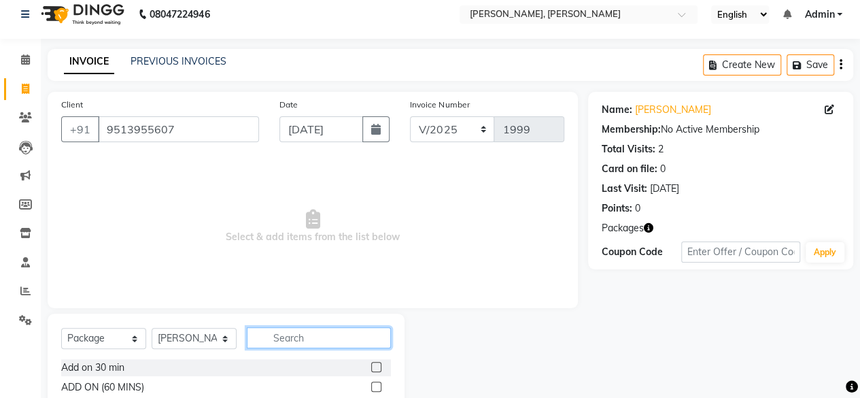
click at [301, 334] on input "text" at bounding box center [319, 337] width 144 height 21
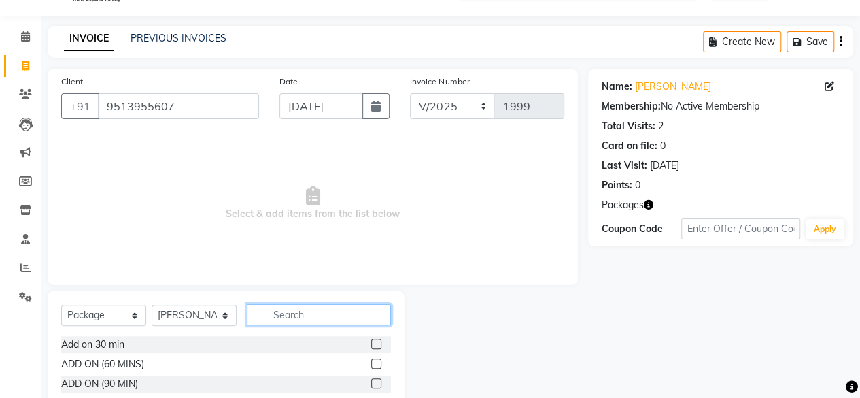
scroll to position [0, 0]
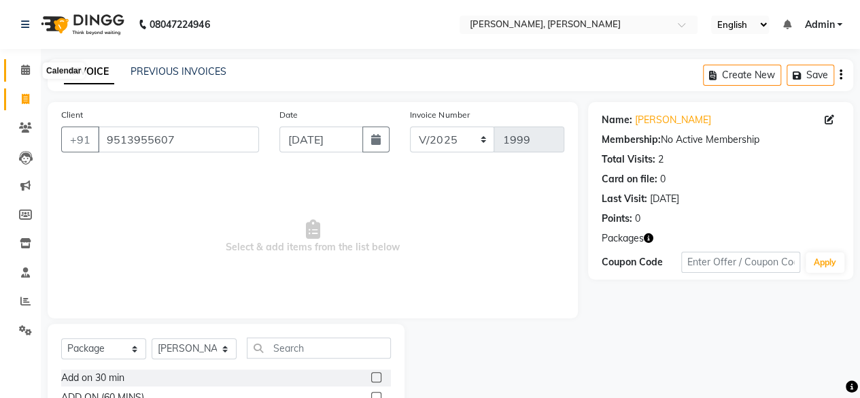
click at [21, 71] on icon at bounding box center [25, 70] width 9 height 10
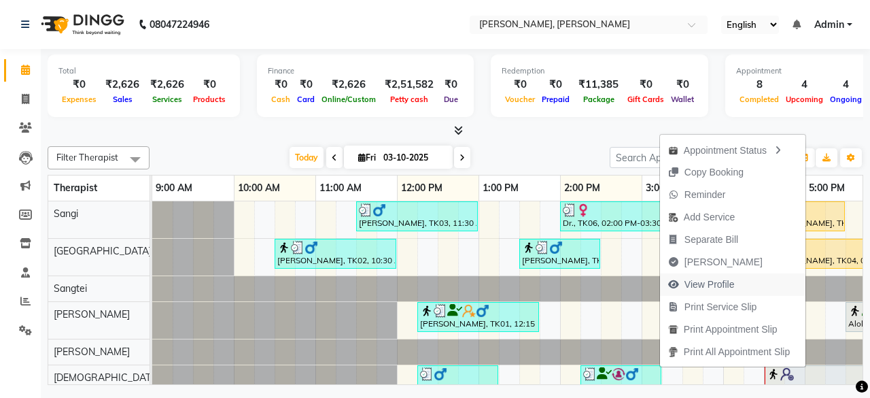
click at [707, 282] on span "View Profile" at bounding box center [710, 284] width 50 height 14
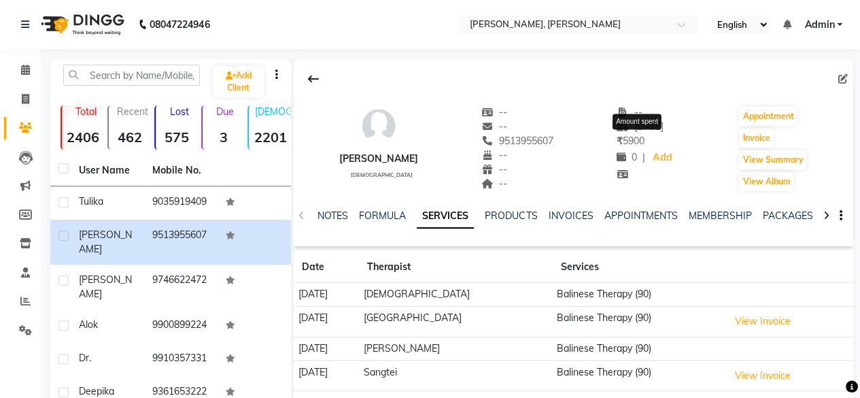
drag, startPoint x: 613, startPoint y: 140, endPoint x: 632, endPoint y: 141, distance: 19.1
click at [632, 141] on span "₹ 5900" at bounding box center [631, 141] width 28 height 12
click at [566, 225] on div "NOTES FORMULA SERVICES PRODUCTS INVOICES APPOINTMENTS MEMBERSHIP PACKAGES VOUCH…" at bounding box center [557, 221] width 479 height 25
click at [568, 217] on link "INVOICES" at bounding box center [570, 215] width 45 height 12
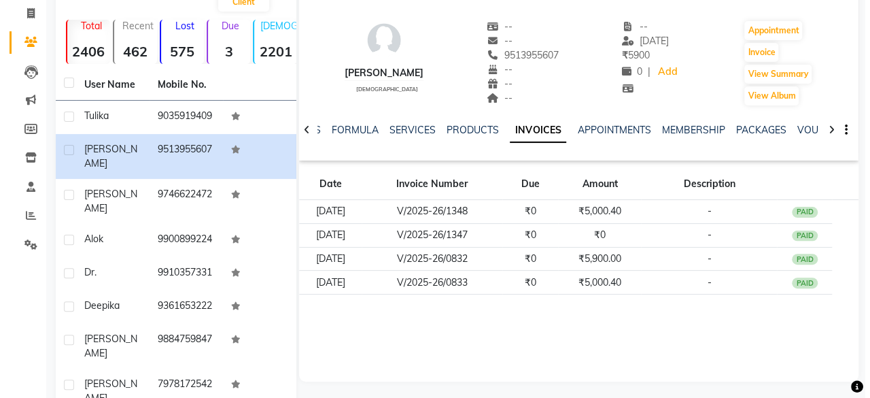
scroll to position [94, 0]
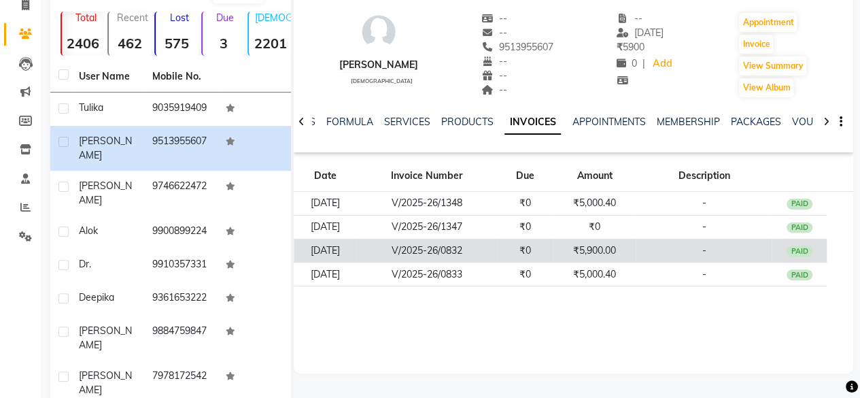
click at [611, 252] on td "₹5,900.00" at bounding box center [594, 251] width 83 height 24
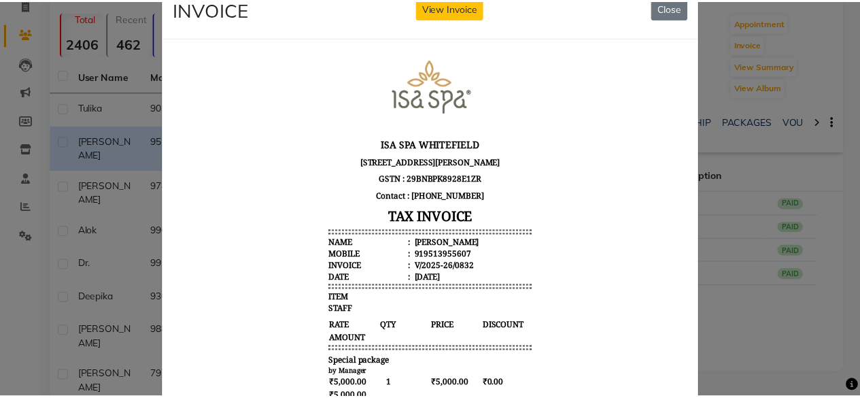
scroll to position [30, 0]
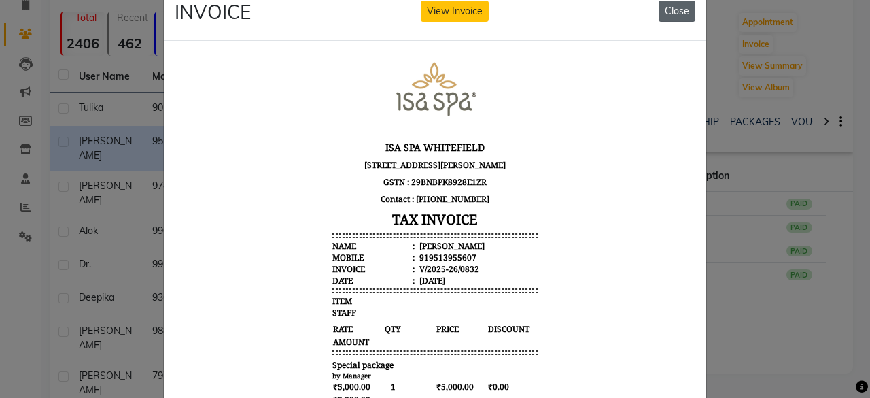
click at [665, 16] on button "Close" at bounding box center [677, 11] width 37 height 21
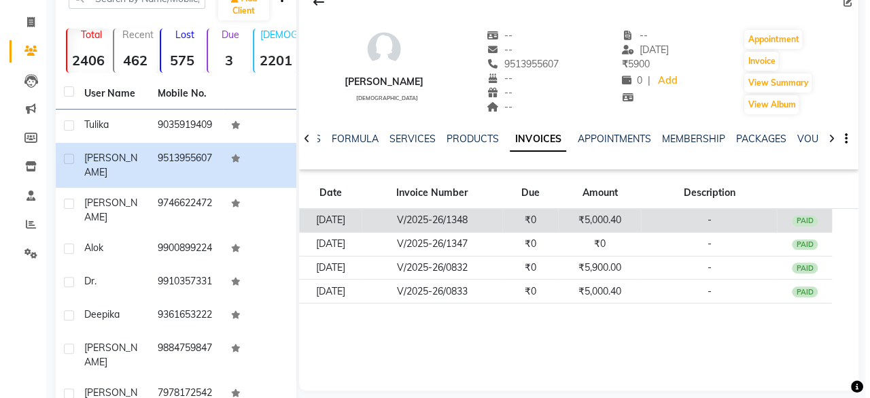
scroll to position [72, 0]
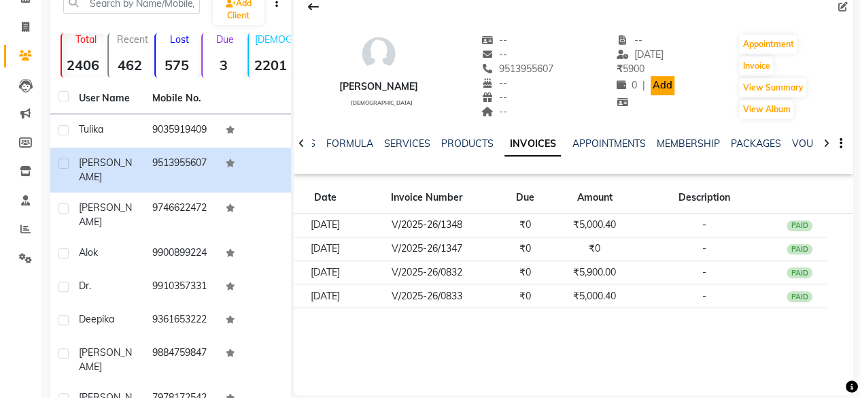
click at [651, 84] on link "Add" at bounding box center [663, 85] width 24 height 19
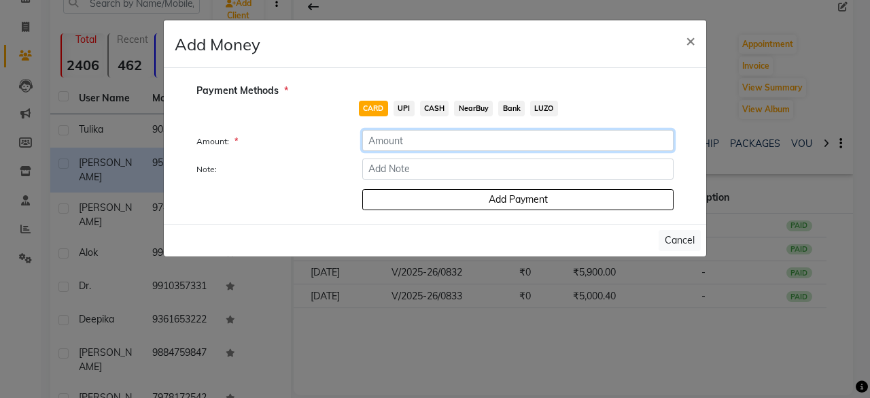
click at [422, 144] on input "number" at bounding box center [517, 140] width 311 height 21
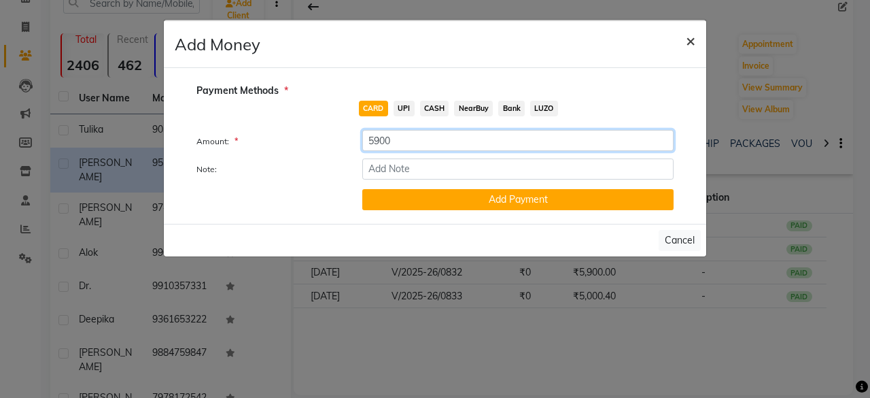
type input "5900"
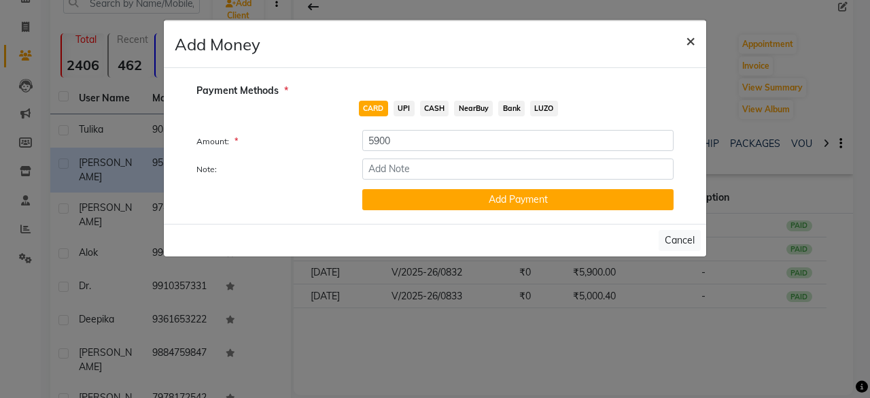
click at [696, 40] on button "×" at bounding box center [690, 40] width 31 height 38
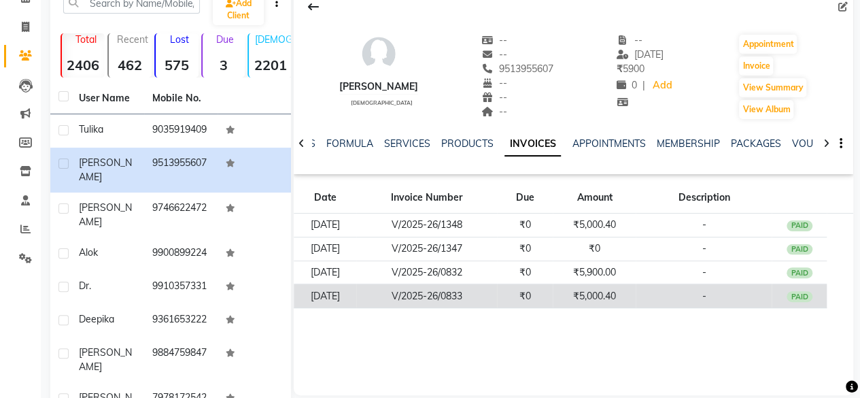
click at [602, 297] on td "₹5,000.40" at bounding box center [594, 296] width 83 height 24
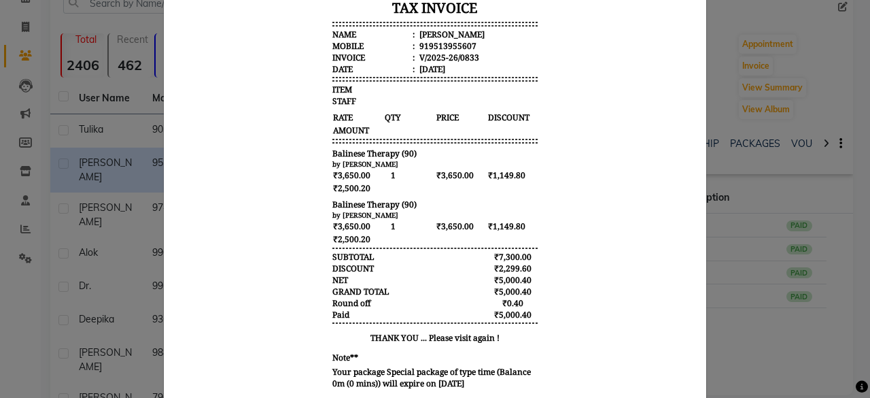
scroll to position [0, 0]
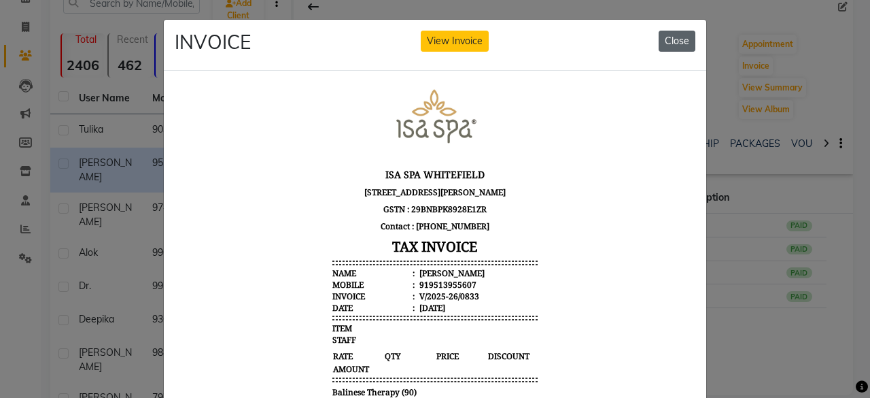
click at [685, 39] on button "Close" at bounding box center [677, 41] width 37 height 21
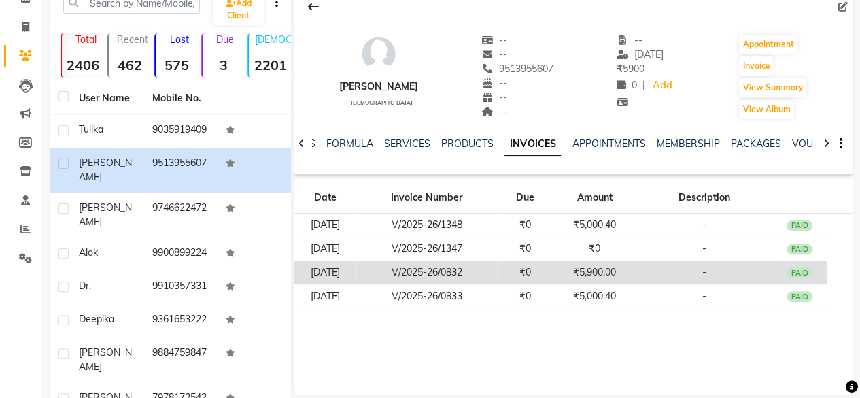
click at [590, 271] on td "₹5,900.00" at bounding box center [594, 272] width 83 height 24
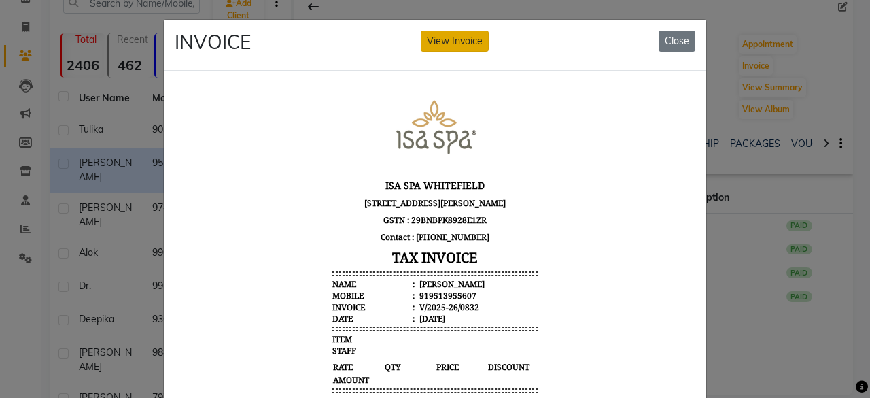
click at [462, 33] on button "View Invoice" at bounding box center [455, 41] width 68 height 21
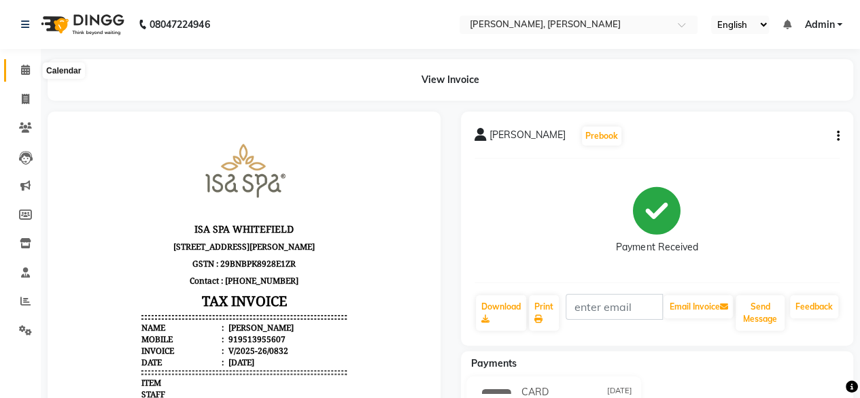
click at [31, 71] on span at bounding box center [26, 71] width 24 height 16
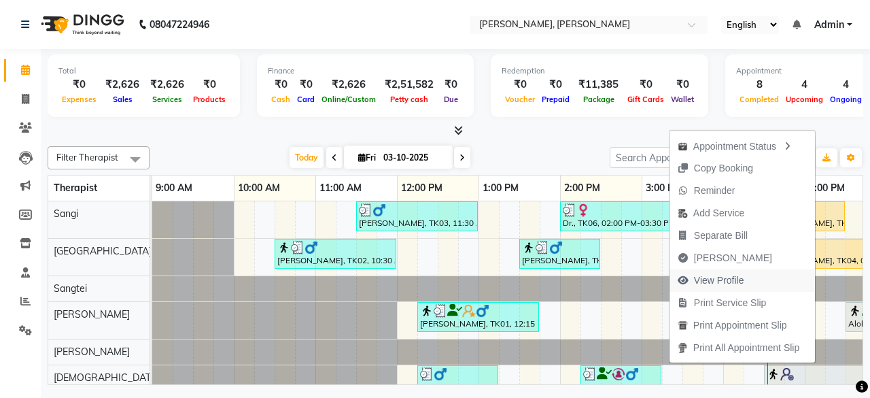
click at [730, 279] on span "View Profile" at bounding box center [719, 280] width 50 height 14
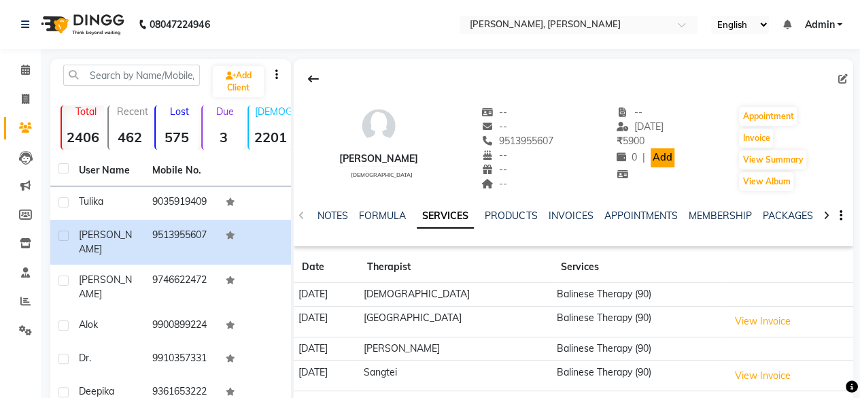
click at [651, 154] on link "Add" at bounding box center [663, 157] width 24 height 19
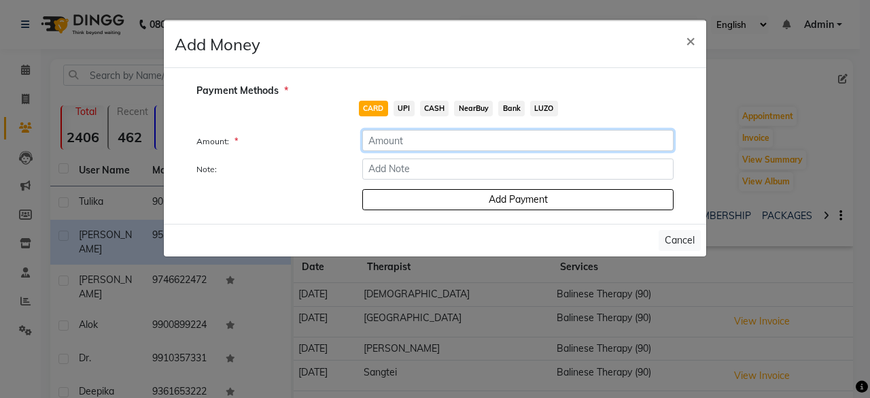
click at [400, 134] on input "number" at bounding box center [517, 140] width 311 height 21
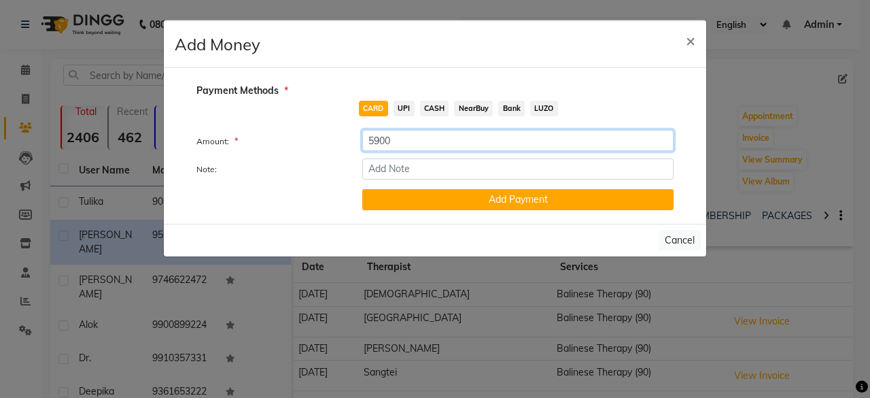
type input "5900"
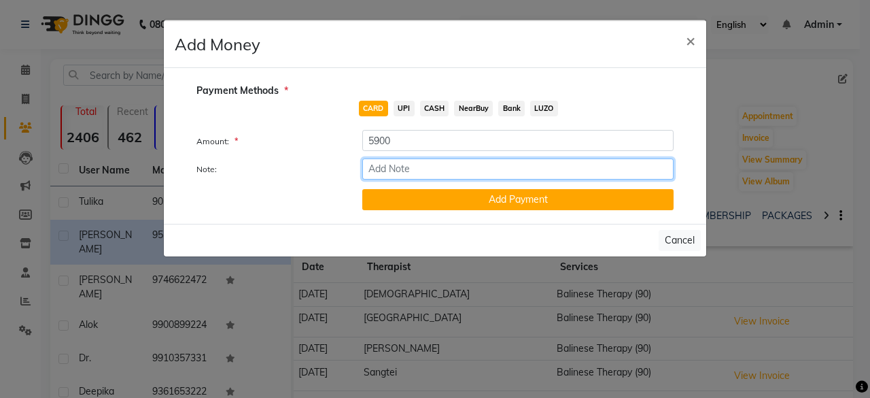
click at [392, 171] on input "Note:" at bounding box center [517, 168] width 311 height 21
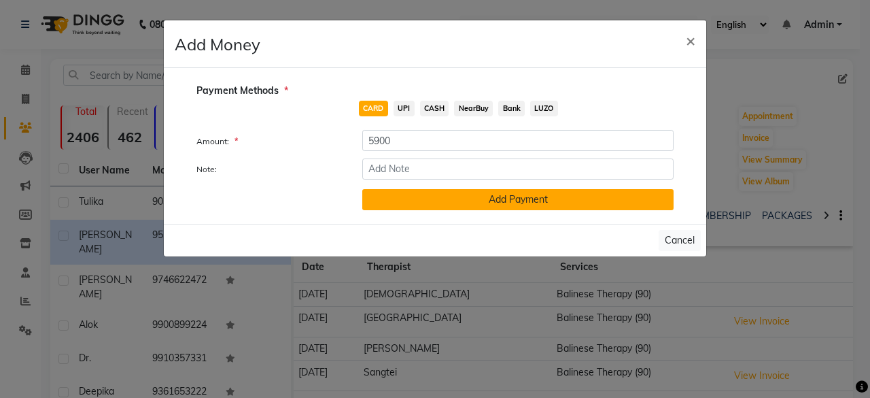
click at [488, 195] on button "Add Payment" at bounding box center [517, 199] width 311 height 21
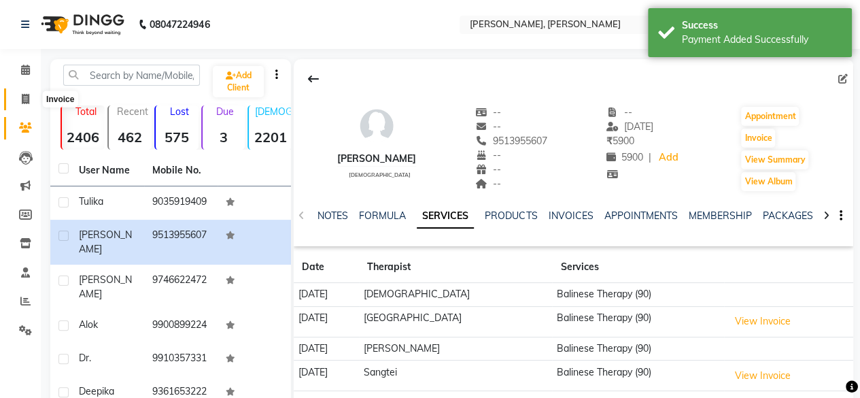
click at [20, 101] on span at bounding box center [26, 100] width 24 height 16
select select "7301"
select select "service"
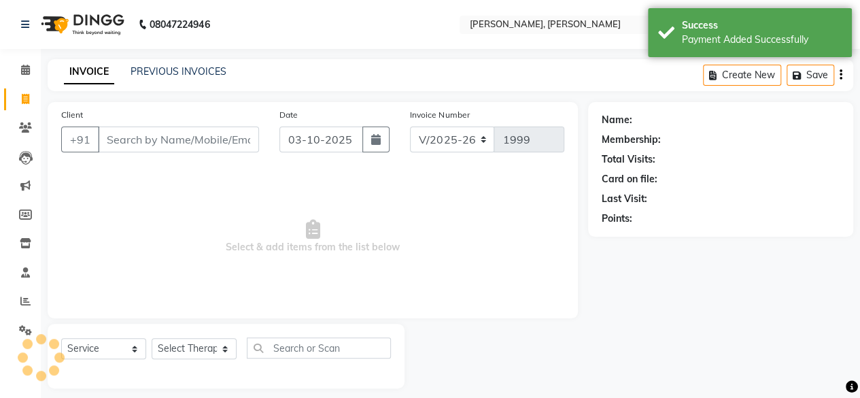
scroll to position [10, 0]
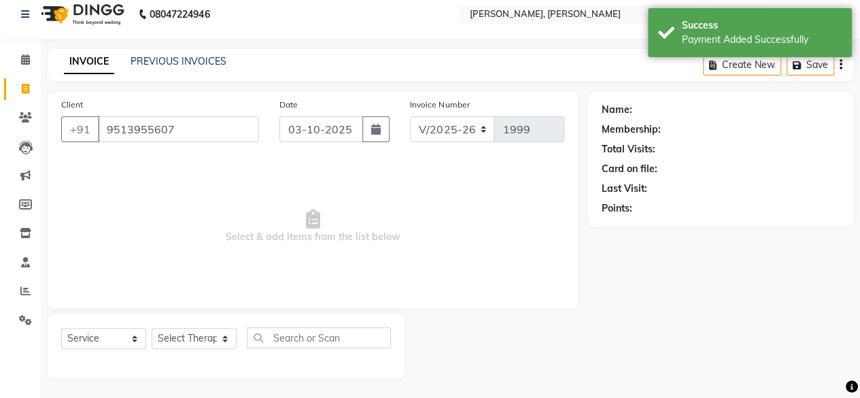
type input "9513955607"
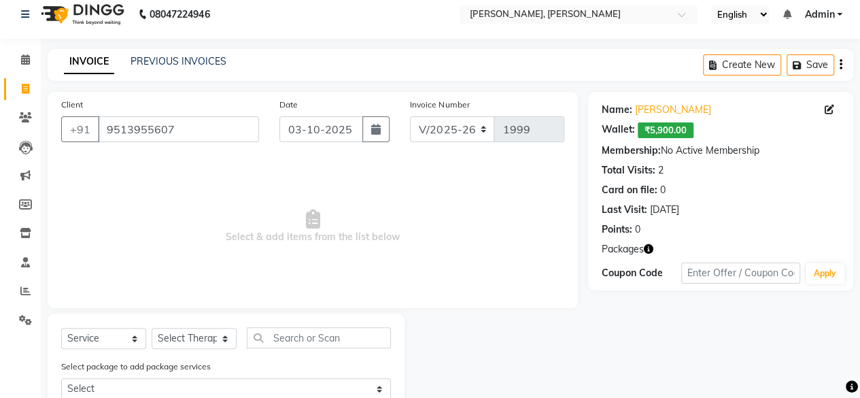
scroll to position [35, 0]
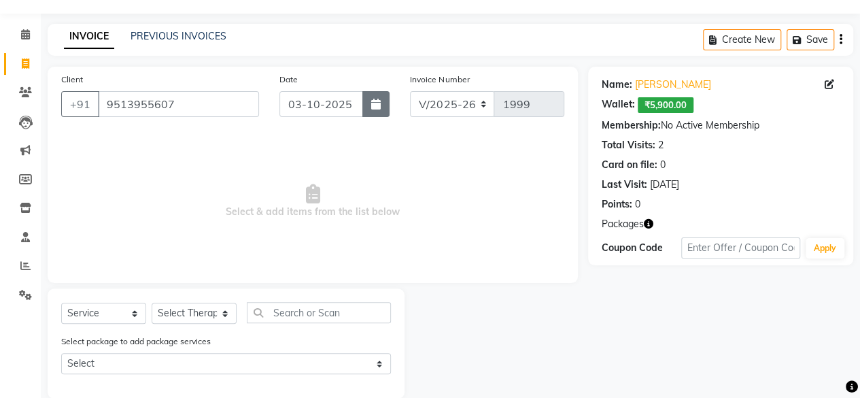
click at [379, 103] on icon "button" at bounding box center [376, 104] width 10 height 11
select select "10"
select select "2025"
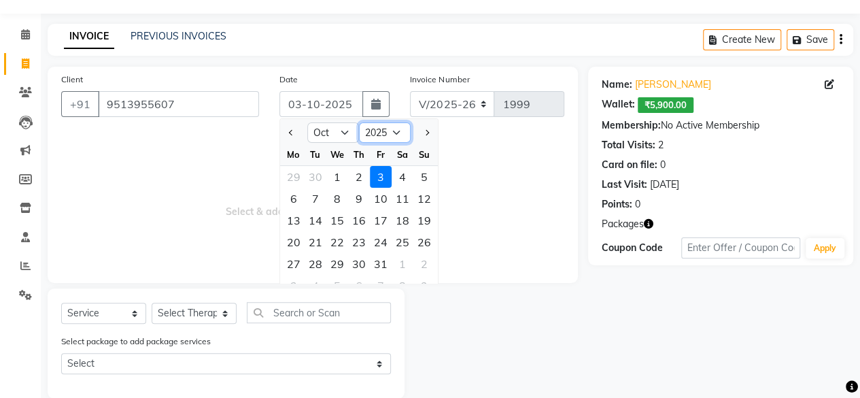
click at [390, 137] on select "2015 2016 2017 2018 2019 2020 2021 2022 2023 2024 2025 2026 2027 2028 2029 2030…" at bounding box center [385, 132] width 52 height 20
drag, startPoint x: 390, startPoint y: 137, endPoint x: 343, endPoint y: 126, distance: 48.2
click at [343, 126] on ngb-datepicker-navigation-select "Jan Feb Mar Apr May Jun [DATE] Aug Sep Oct Nov [DATE] 2016 2017 2018 2019 2020 …" at bounding box center [358, 132] width 103 height 20
click at [343, 126] on select "Jan Feb Mar Apr May Jun [DATE] Aug Sep Oct Nov Dec" at bounding box center [333, 132] width 52 height 20
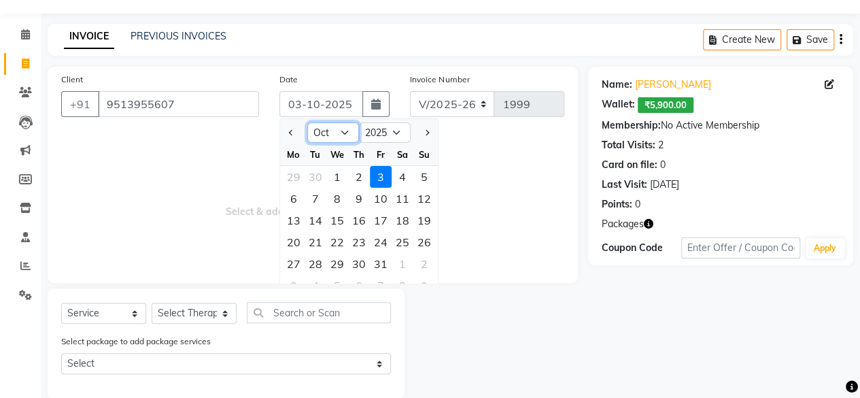
select select "9"
click at [307, 122] on select "Jan Feb Mar Apr May Jun [DATE] Aug Sep Oct Nov Dec" at bounding box center [333, 132] width 52 height 20
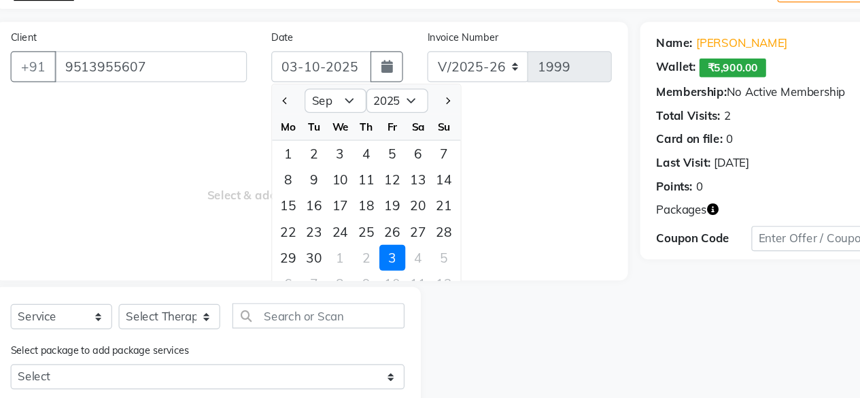
click at [318, 294] on div "Select Service Product Membership Package Voucher Prepaid Gift Card Select Ther…" at bounding box center [226, 343] width 357 height 110
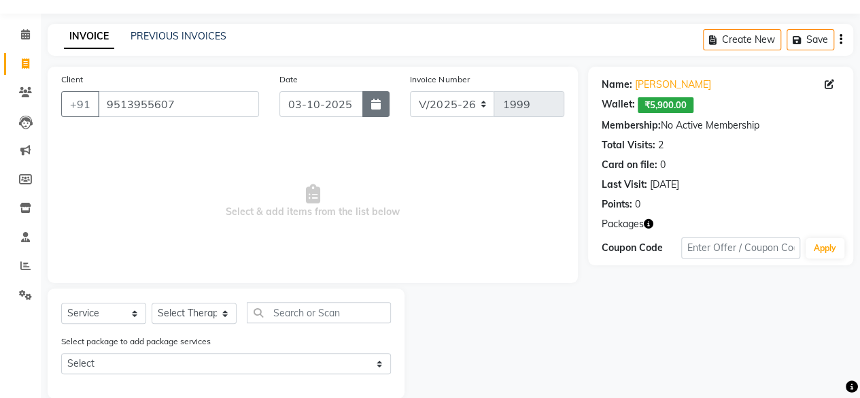
drag, startPoint x: 379, startPoint y: 104, endPoint x: 369, endPoint y: 104, distance: 10.2
click at [369, 104] on button "button" at bounding box center [375, 104] width 27 height 26
select select "10"
select select "2025"
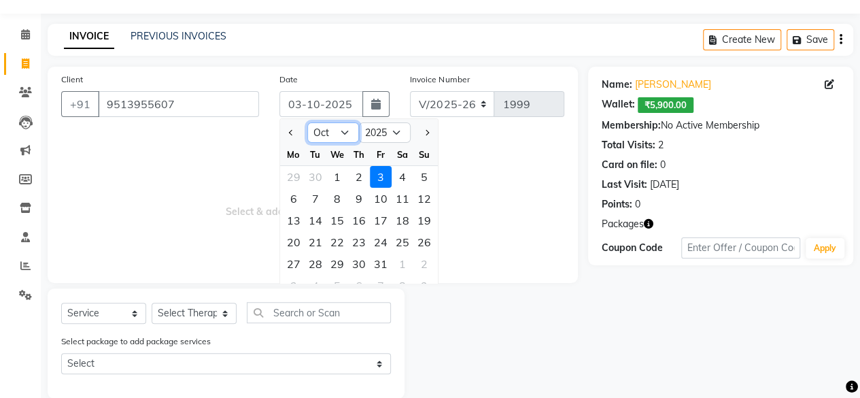
click at [339, 131] on select "Jan Feb Mar Apr May Jun [DATE] Aug Sep Oct Nov Dec" at bounding box center [333, 132] width 52 height 20
select select "9"
click at [307, 122] on select "Jan Feb Mar Apr May Jun [DATE] Aug Sep Oct Nov Dec" at bounding box center [333, 132] width 52 height 20
click at [296, 217] on div "15" at bounding box center [294, 220] width 22 height 22
type input "[DATE]"
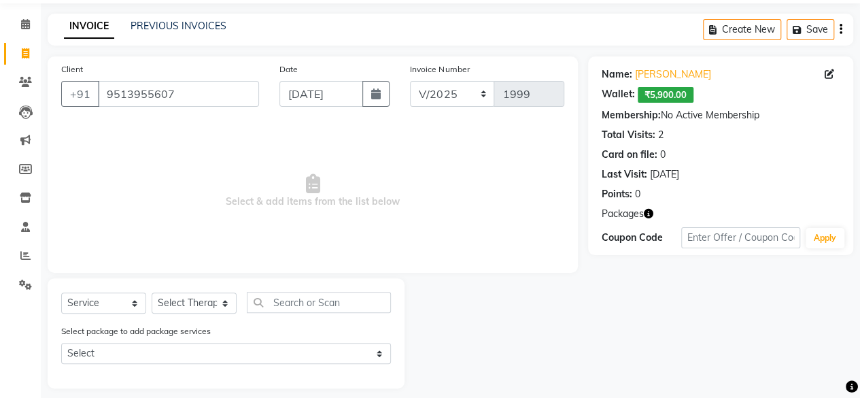
scroll to position [56, 0]
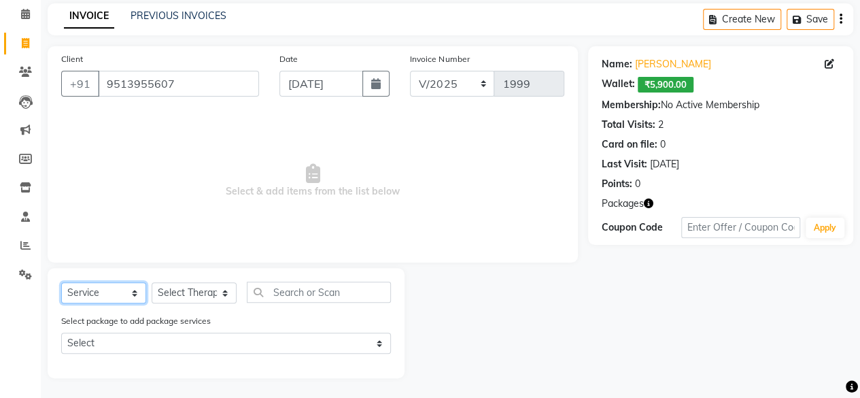
click at [109, 292] on select "Select Service Product Membership Package Voucher Prepaid Gift Card" at bounding box center [103, 292] width 85 height 21
select select "package"
click at [61, 282] on select "Select Service Product Membership Package Voucher Prepaid Gift Card" at bounding box center [103, 292] width 85 height 21
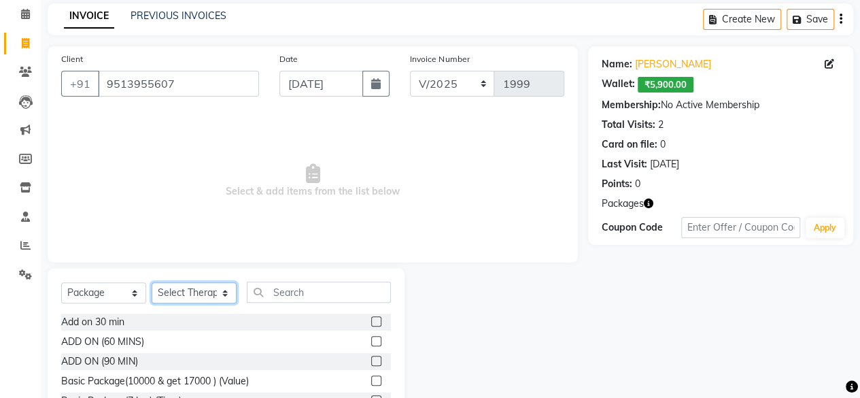
click at [178, 294] on select "Select Therapist Admin Area Manager Cicilia [PERSON_NAME] Gospel Manager No Sho…" at bounding box center [194, 292] width 85 height 21
select select "87381"
click at [152, 282] on select "Select Therapist Admin Area Manager Cicilia [PERSON_NAME] Gospel Manager No Sho…" at bounding box center [194, 292] width 85 height 21
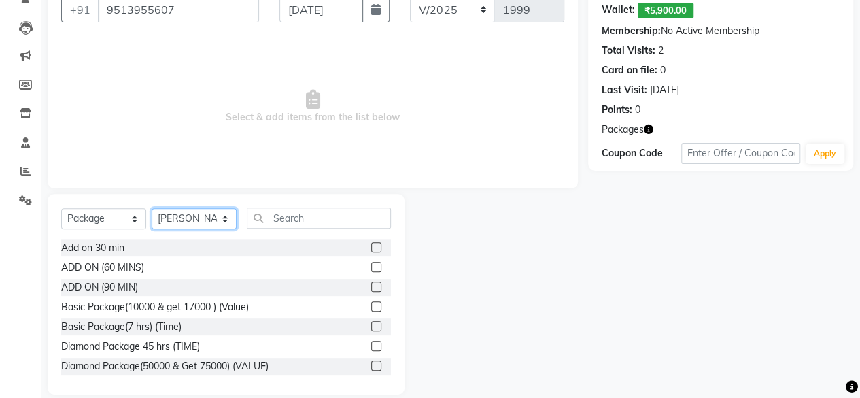
scroll to position [146, 0]
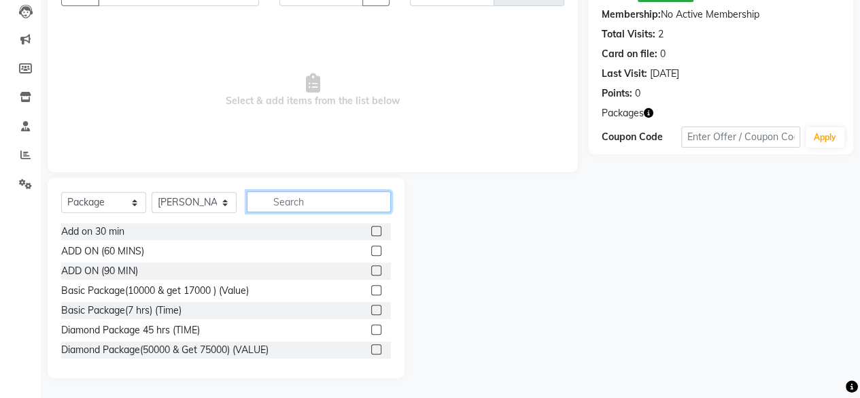
click at [301, 203] on input "text" at bounding box center [319, 201] width 144 height 21
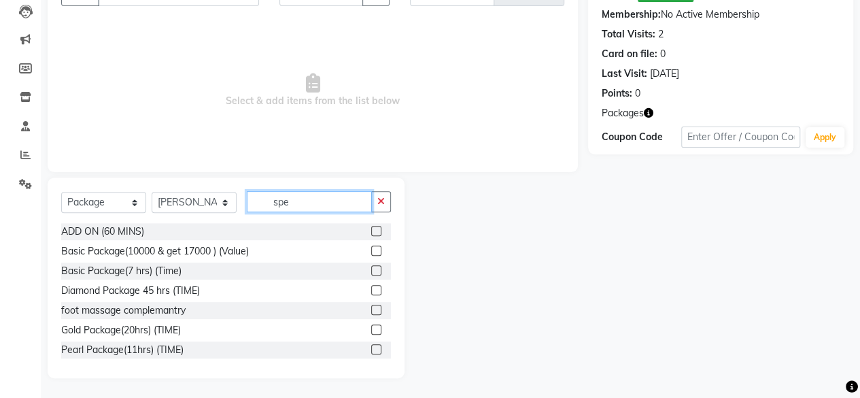
scroll to position [30, 0]
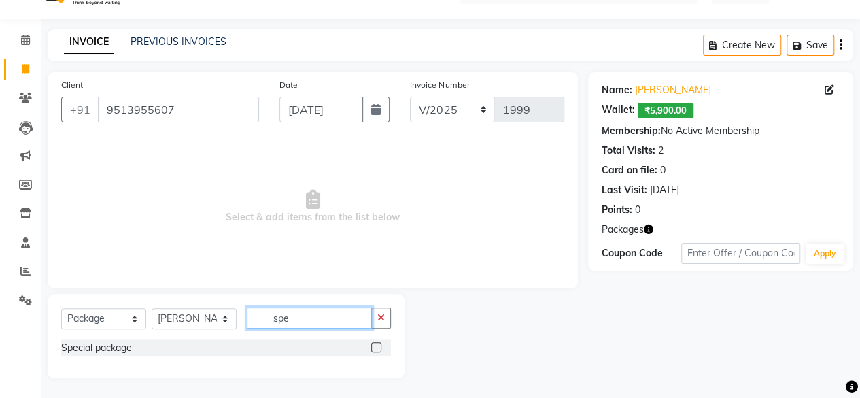
type input "spe"
click at [265, 346] on div "Special package" at bounding box center [226, 347] width 330 height 17
click at [376, 347] on label at bounding box center [376, 347] width 10 height 10
click at [376, 347] on input "checkbox" at bounding box center [375, 347] width 9 height 9
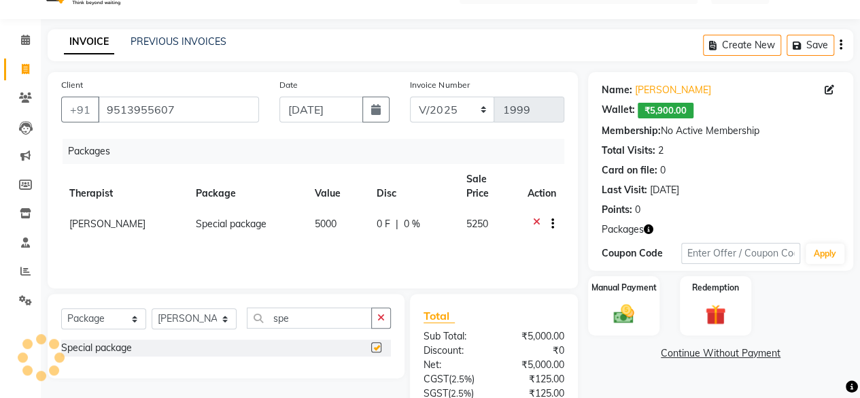
checkbox input "false"
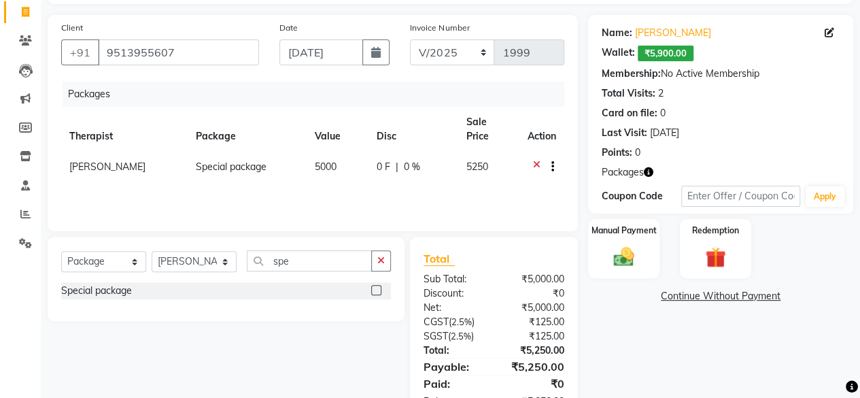
scroll to position [87, 0]
click at [299, 46] on input "[DATE]" at bounding box center [321, 52] width 84 height 26
select select "9"
select select "2025"
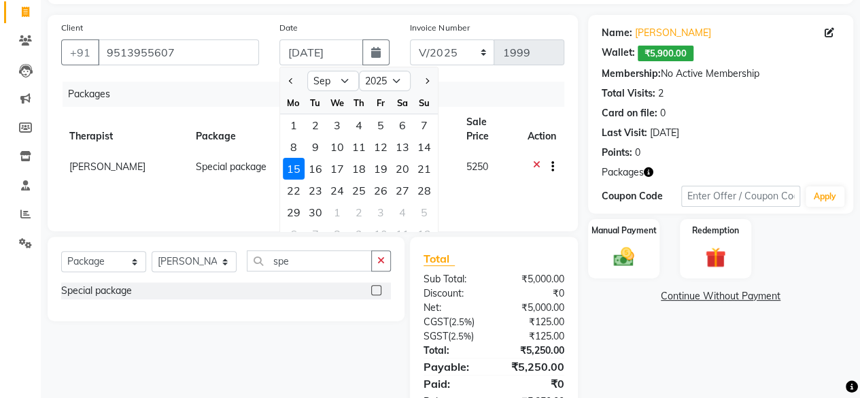
click at [130, 177] on div "Packages Therapist Package Value Disc Sale Price Action [PERSON_NAME] Special p…" at bounding box center [312, 150] width 503 height 136
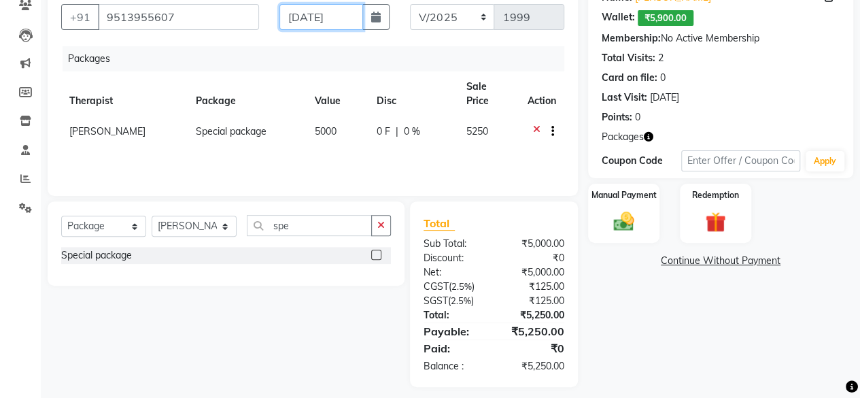
scroll to position [122, 0]
click at [449, 286] on div "CGST ( 2.5% )" at bounding box center [453, 287] width 81 height 14
drag, startPoint x: 449, startPoint y: 286, endPoint x: 465, endPoint y: 285, distance: 15.7
click at [465, 285] on div "CGST ( 2.5% )" at bounding box center [453, 287] width 81 height 14
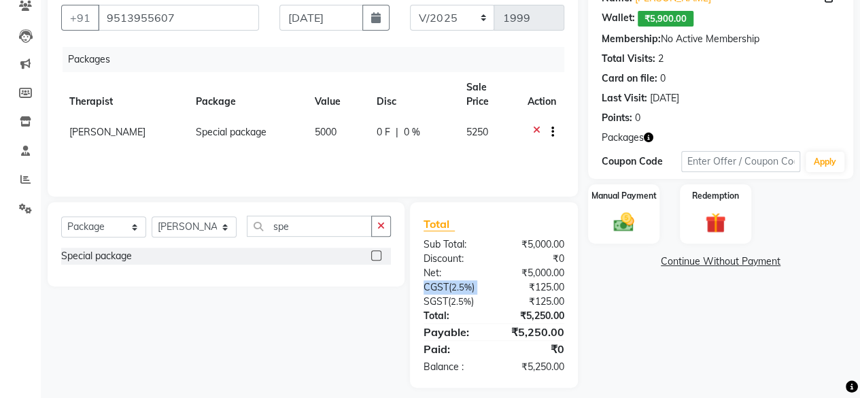
click at [465, 285] on span "2.5%" at bounding box center [462, 287] width 20 height 11
click at [467, 304] on span "2.5%" at bounding box center [461, 301] width 20 height 11
drag, startPoint x: 467, startPoint y: 304, endPoint x: 535, endPoint y: 298, distance: 68.3
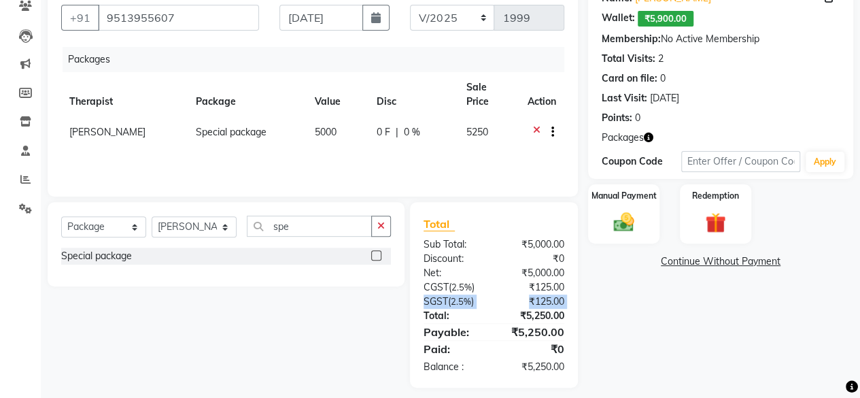
click at [535, 298] on div "SGST ( 2.5% ) ₹125.00" at bounding box center [493, 301] width 161 height 14
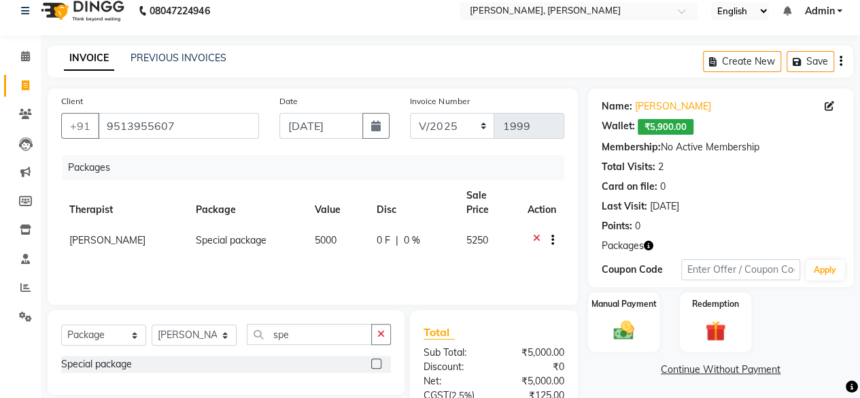
scroll to position [0, 0]
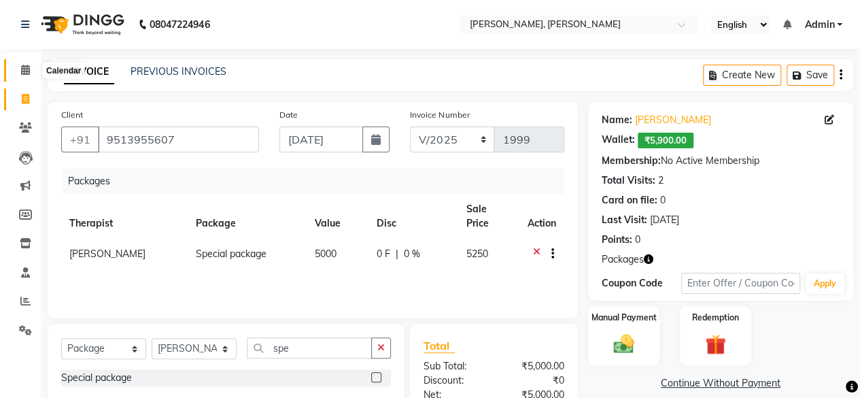
click at [29, 77] on span at bounding box center [26, 71] width 24 height 16
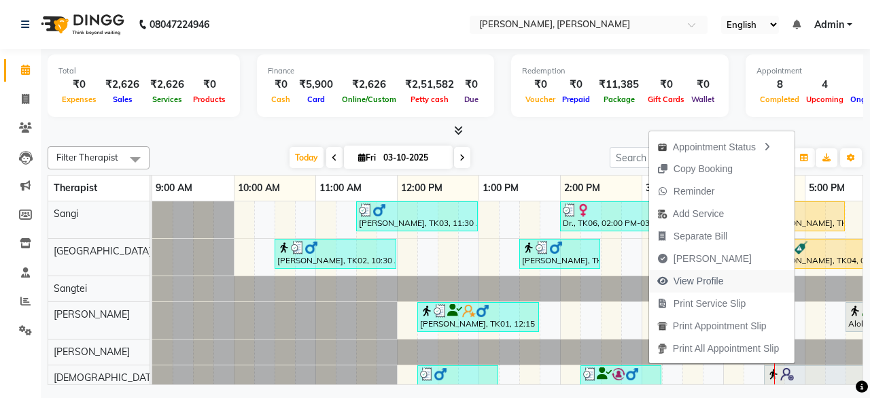
click at [702, 282] on span "View Profile" at bounding box center [699, 281] width 50 height 14
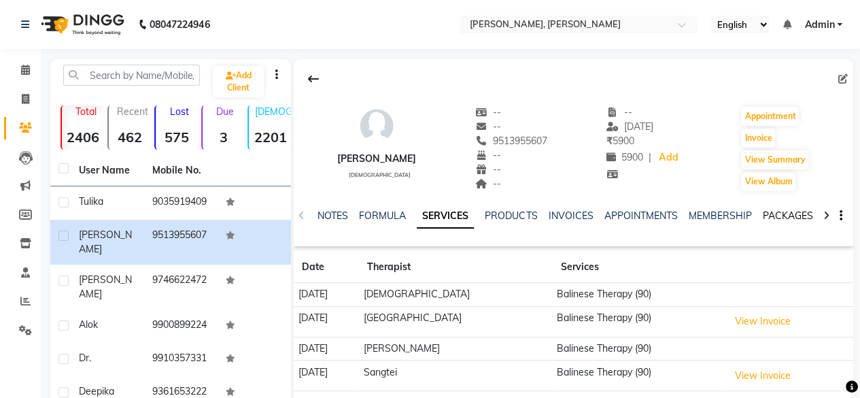
click at [777, 220] on link "PACKAGES" at bounding box center [787, 215] width 50 height 12
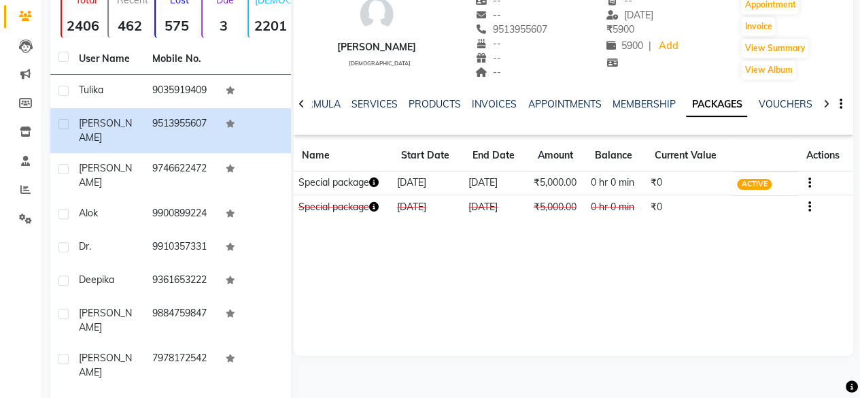
scroll to position [112, 0]
click at [483, 100] on link "INVOICES" at bounding box center [494, 103] width 45 height 12
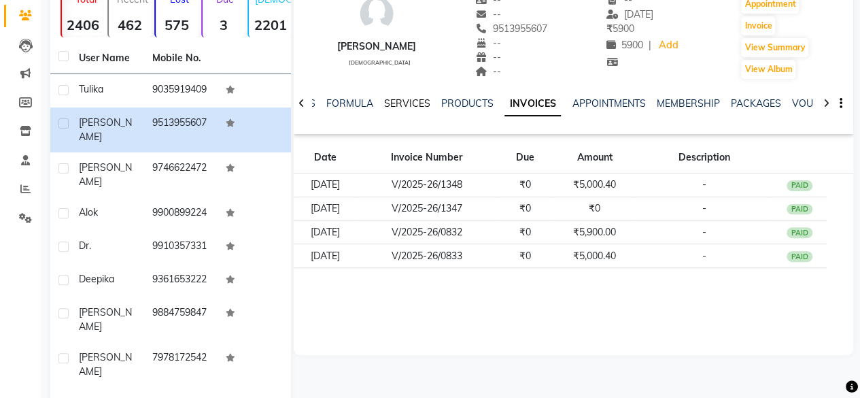
click at [405, 101] on link "SERVICES" at bounding box center [407, 103] width 46 height 12
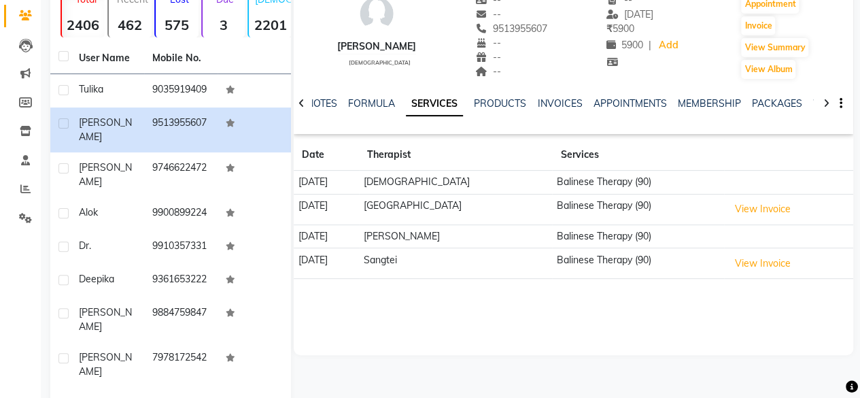
click at [301, 100] on icon at bounding box center [302, 104] width 6 height 10
click at [301, 100] on div "NOTES FORMULA SERVICES PRODUCTS INVOICES APPOINTMENTS MEMBERSHIP PACKAGES VOUCH…" at bounding box center [574, 103] width 560 height 47
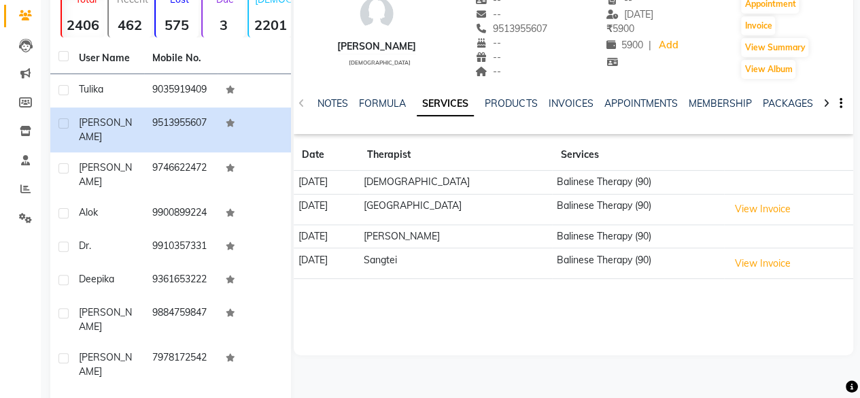
click at [301, 100] on div "NOTES FORMULA SERVICES PRODUCTS INVOICES APPOINTMENTS MEMBERSHIP PACKAGES VOUCH…" at bounding box center [574, 103] width 560 height 47
drag, startPoint x: 301, startPoint y: 100, endPoint x: 345, endPoint y: 112, distance: 46.5
click at [345, 112] on div "NOTES FORMULA SERVICES PRODUCTS INVOICES APPOINTMENTS MEMBERSHIP PACKAGES VOUCH…" at bounding box center [574, 103] width 560 height 47
click at [345, 112] on div "NOTES FORMULA SERVICES PRODUCTS INVOICES APPOINTMENTS MEMBERSHIP PACKAGES VOUCH…" at bounding box center [557, 109] width 479 height 25
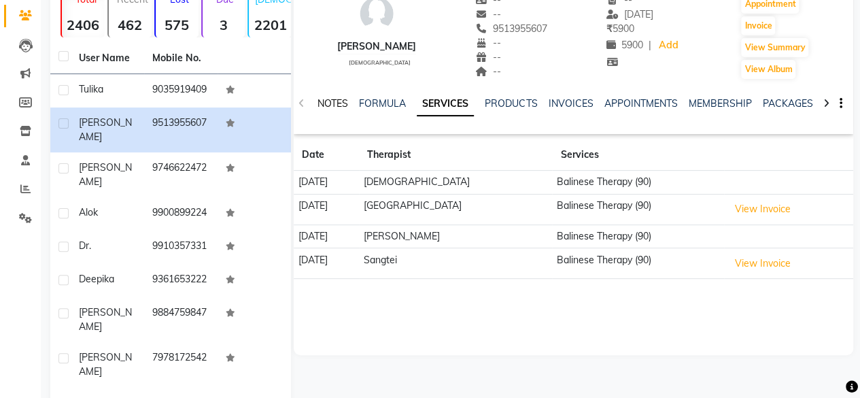
click at [337, 101] on link "NOTES" at bounding box center [333, 103] width 31 height 12
